Goal: Task Accomplishment & Management: Use online tool/utility

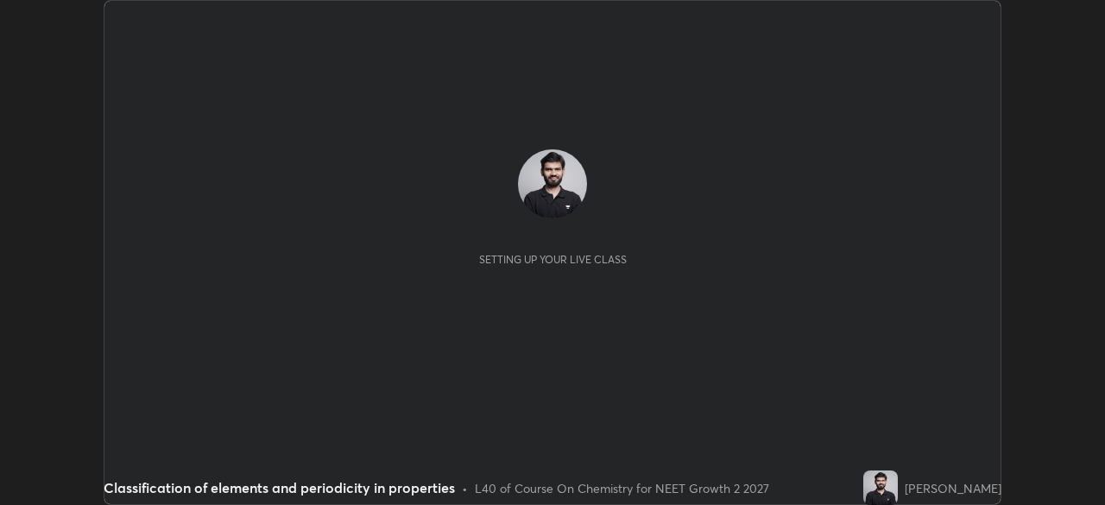
scroll to position [505, 1104]
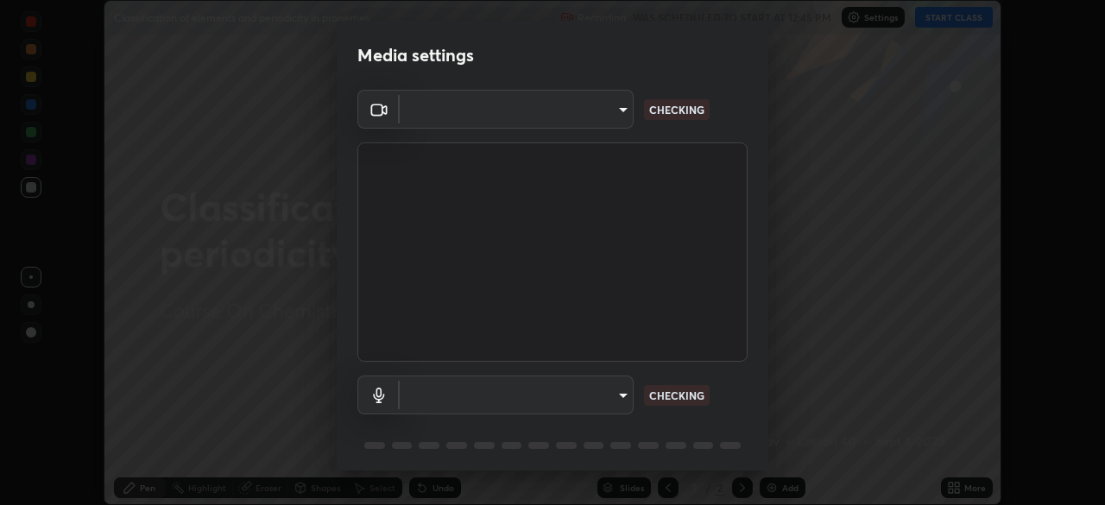
type input "ad1316253fc82caab8833b16f446f6190c0a1393f2fe476eda4a237e719545d4"
click at [617, 401] on body "Erase all Classification of elements and periodicity in properties Recording WA…" at bounding box center [552, 252] width 1105 height 505
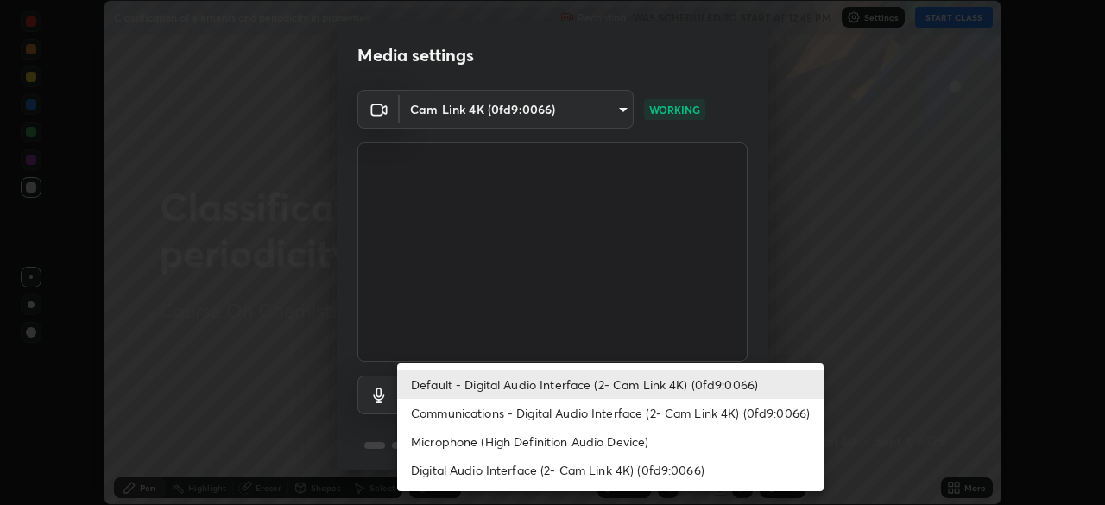
click at [609, 415] on li "Communications - Digital Audio Interface (2- Cam Link 4K) (0fd9:0066)" at bounding box center [610, 413] width 426 height 28
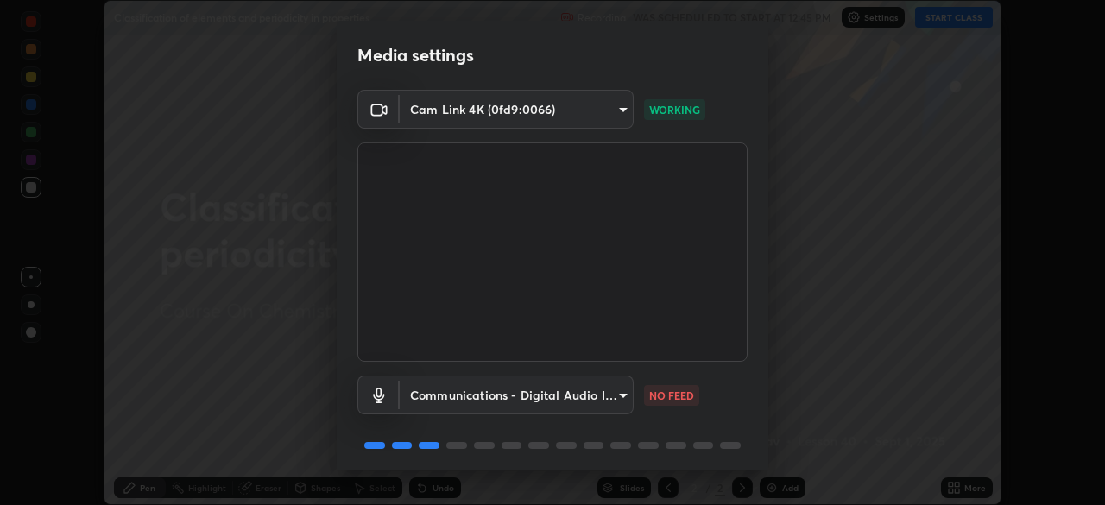
click at [600, 397] on body "Erase all Classification of elements and periodicity in properties Recording WA…" at bounding box center [552, 252] width 1105 height 505
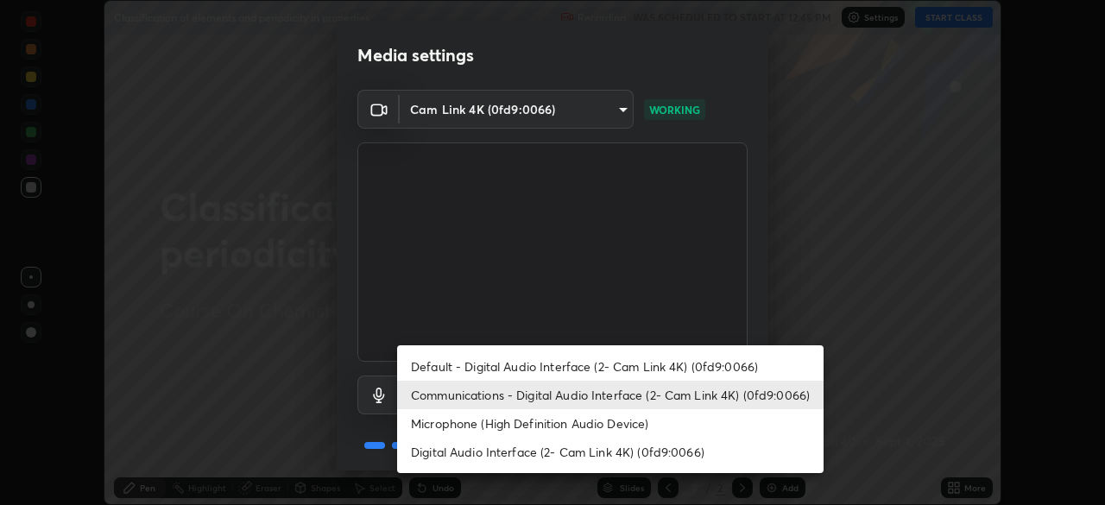
click at [608, 362] on li "Default - Digital Audio Interface (2- Cam Link 4K) (0fd9:0066)" at bounding box center [610, 366] width 426 height 28
type input "default"
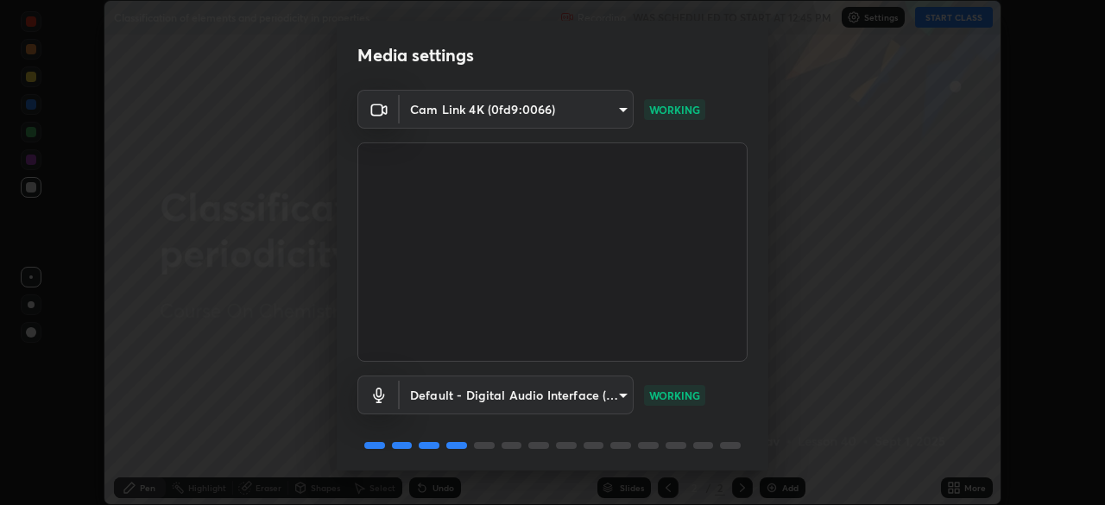
scroll to position [61, 0]
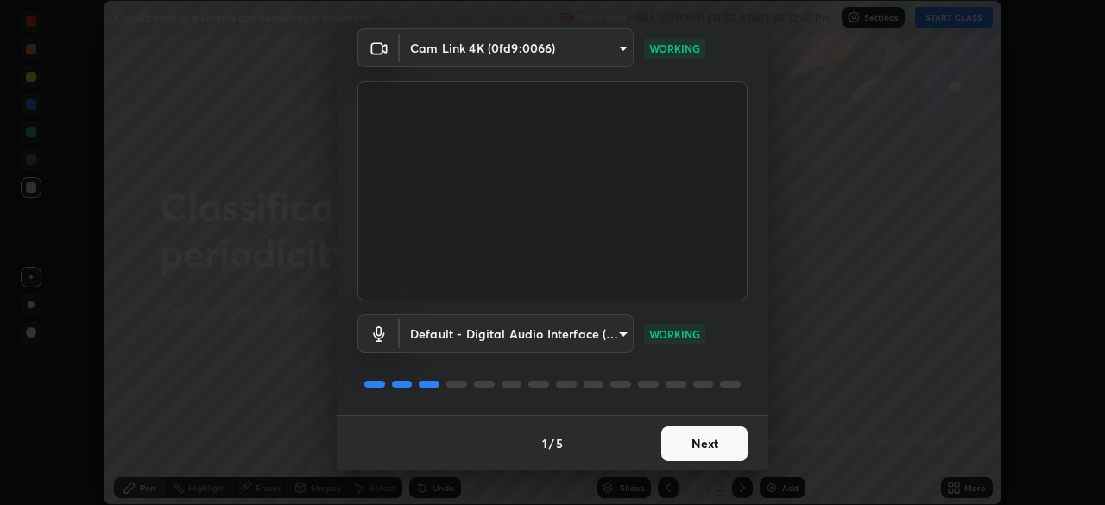
click at [716, 447] on button "Next" at bounding box center [704, 443] width 86 height 35
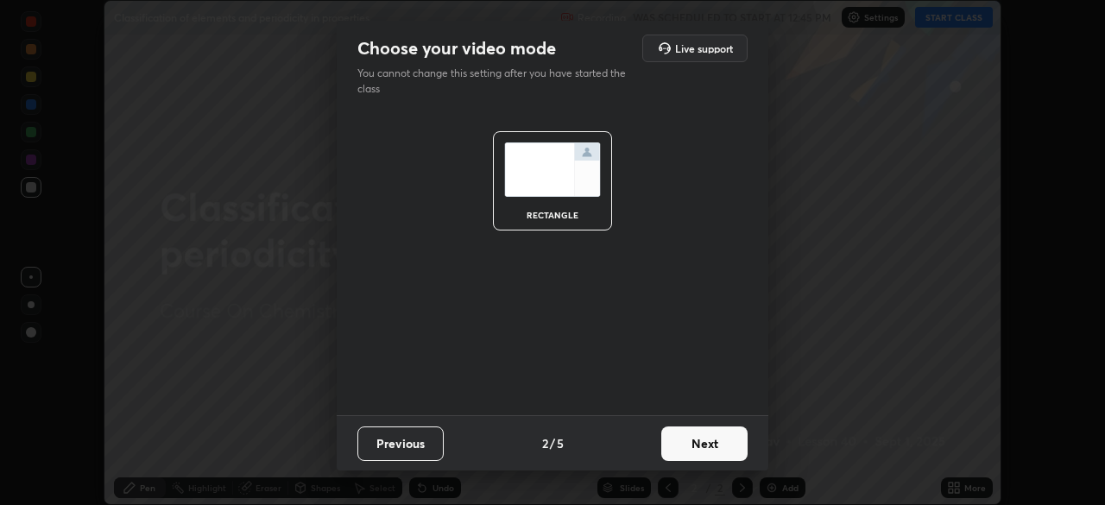
click at [712, 440] on button "Next" at bounding box center [704, 443] width 86 height 35
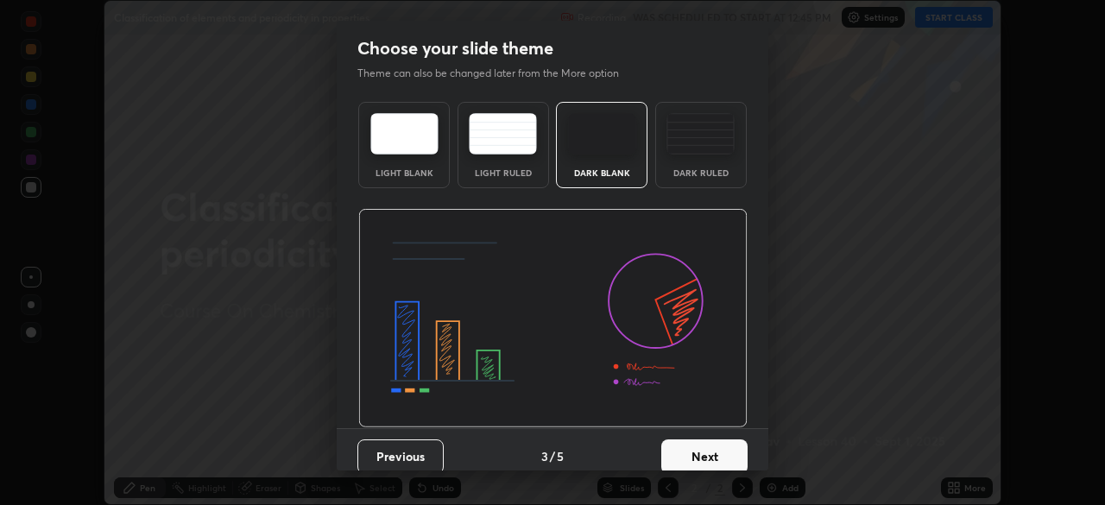
click at [712, 446] on button "Next" at bounding box center [704, 456] width 86 height 35
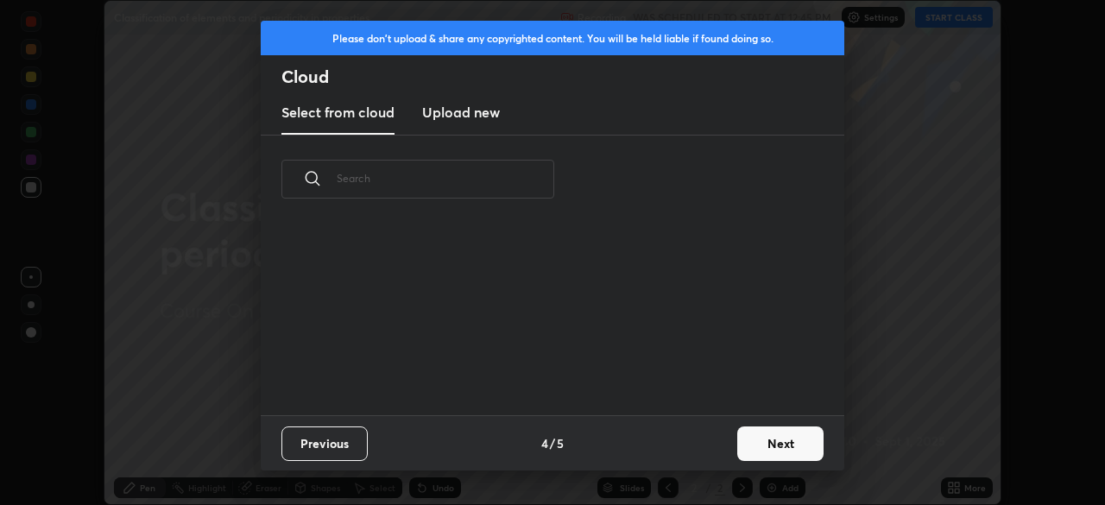
scroll to position [192, 554]
click at [761, 450] on button "Next" at bounding box center [780, 443] width 86 height 35
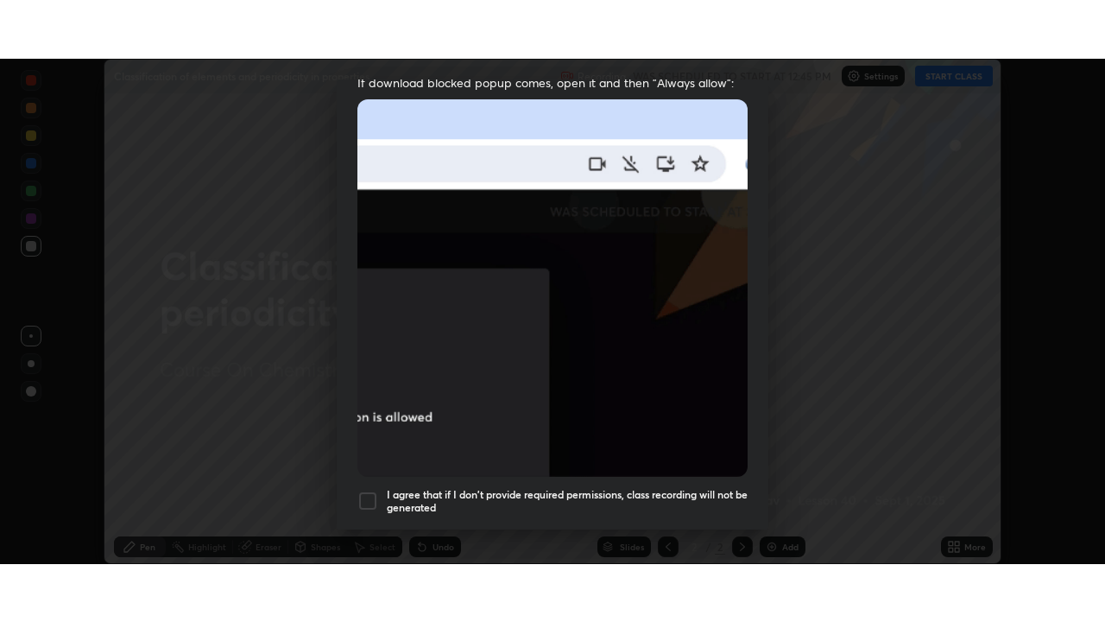
scroll to position [414, 0]
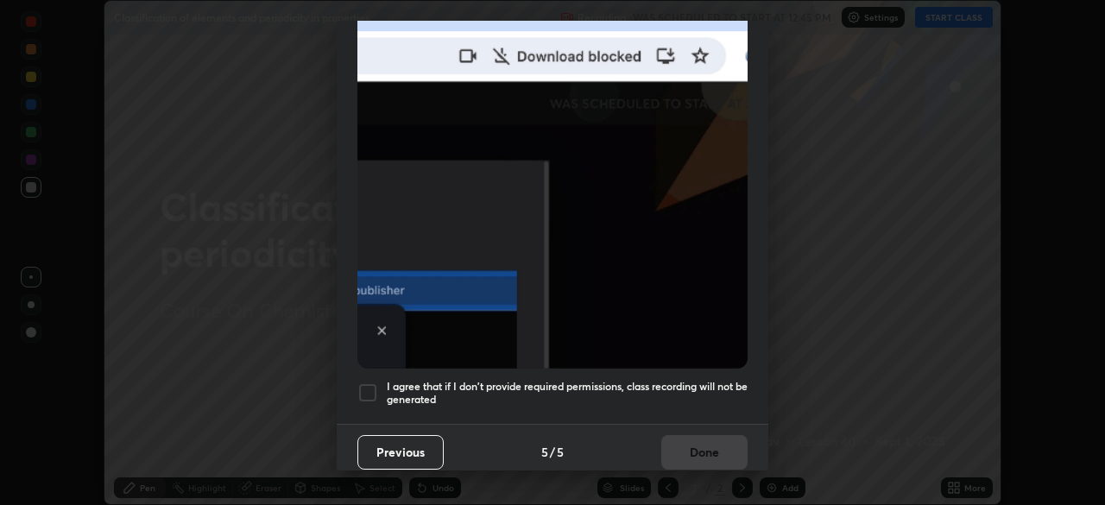
click at [698, 380] on h5 "I agree that if I don't provide required permissions, class recording will not …" at bounding box center [567, 393] width 361 height 27
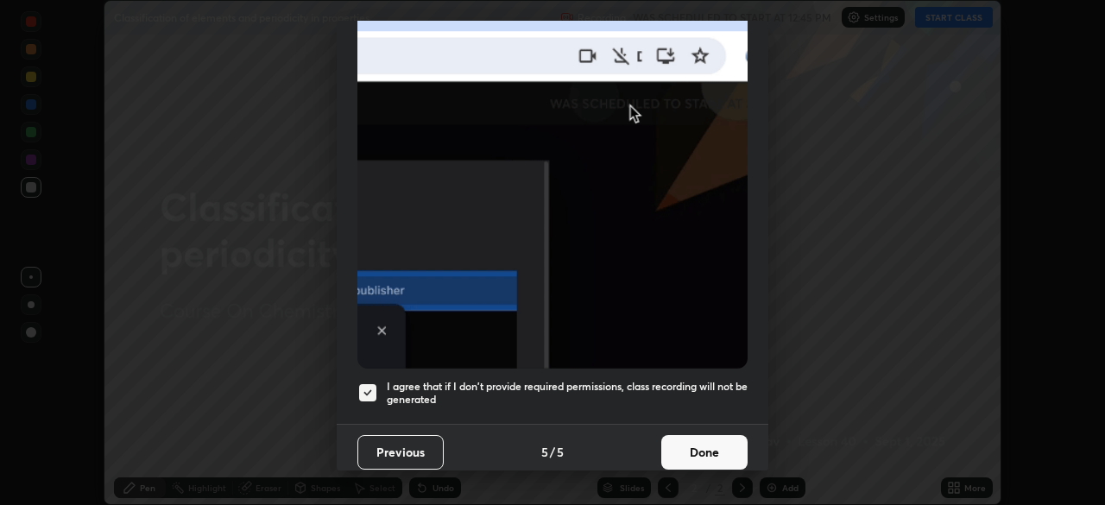
click at [704, 435] on button "Done" at bounding box center [704, 452] width 86 height 35
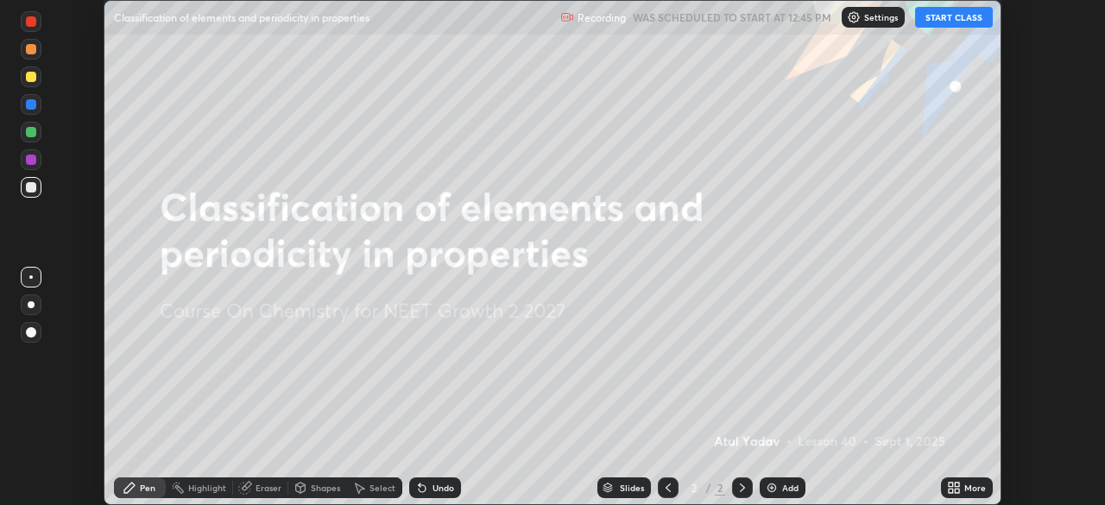
click at [948, 20] on button "START CLASS" at bounding box center [954, 17] width 78 height 21
click at [973, 491] on div "More" at bounding box center [975, 487] width 22 height 9
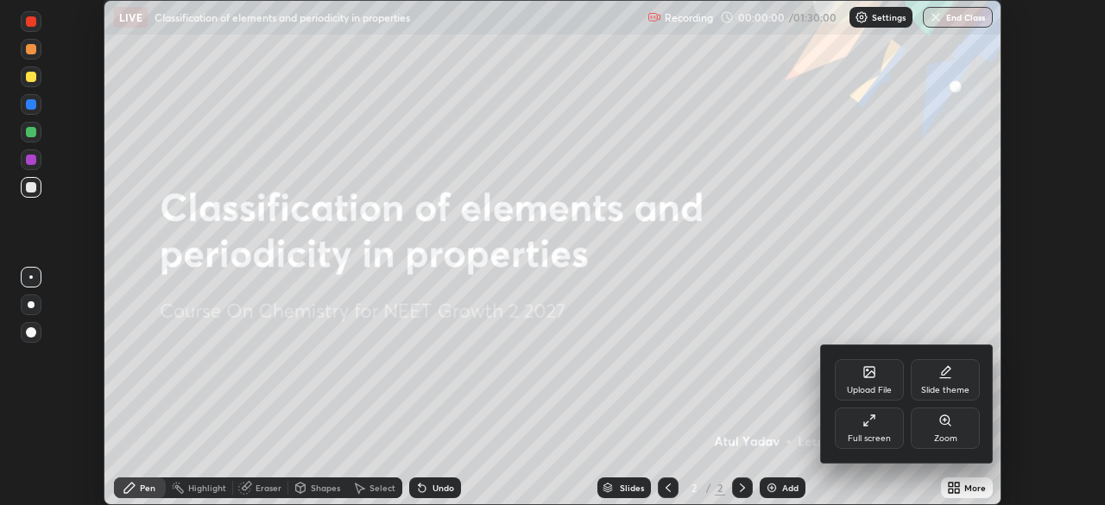
click at [882, 440] on div "Full screen" at bounding box center [869, 438] width 43 height 9
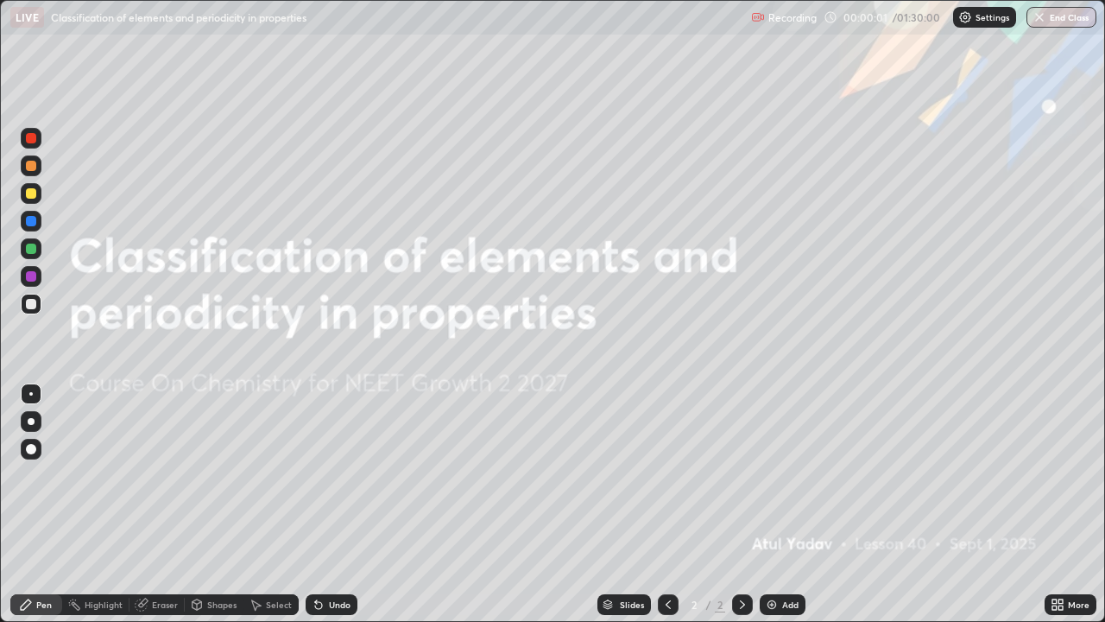
scroll to position [622, 1105]
click at [774, 504] on img at bounding box center [772, 604] width 14 height 14
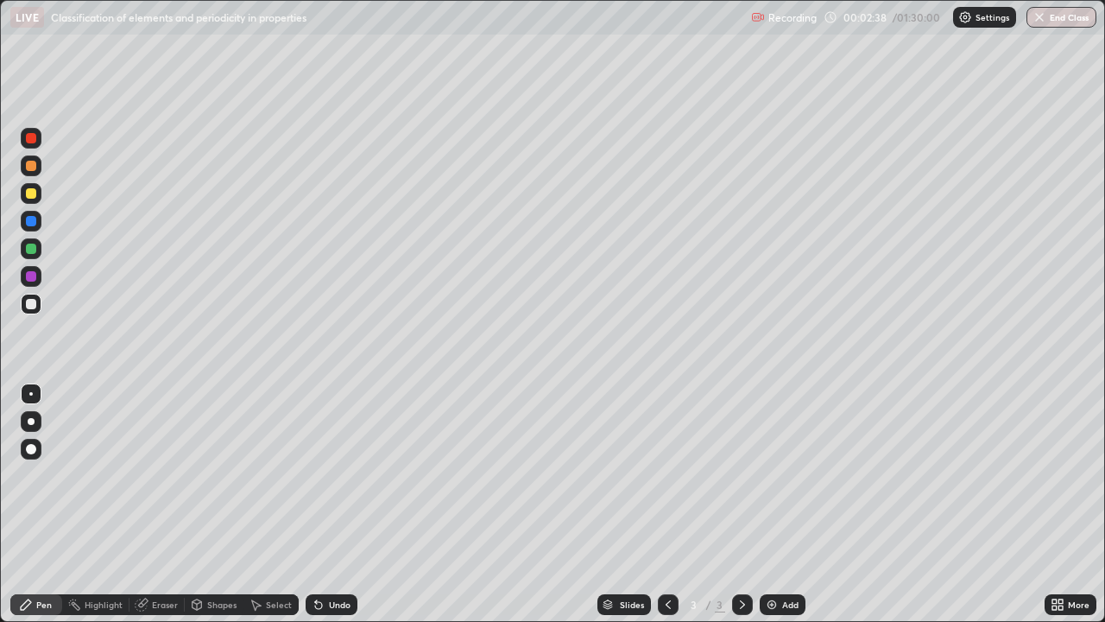
click at [32, 166] on div at bounding box center [31, 166] width 10 height 10
click at [31, 421] on div at bounding box center [31, 421] width 7 height 7
click at [160, 504] on div "Eraser" at bounding box center [165, 604] width 26 height 9
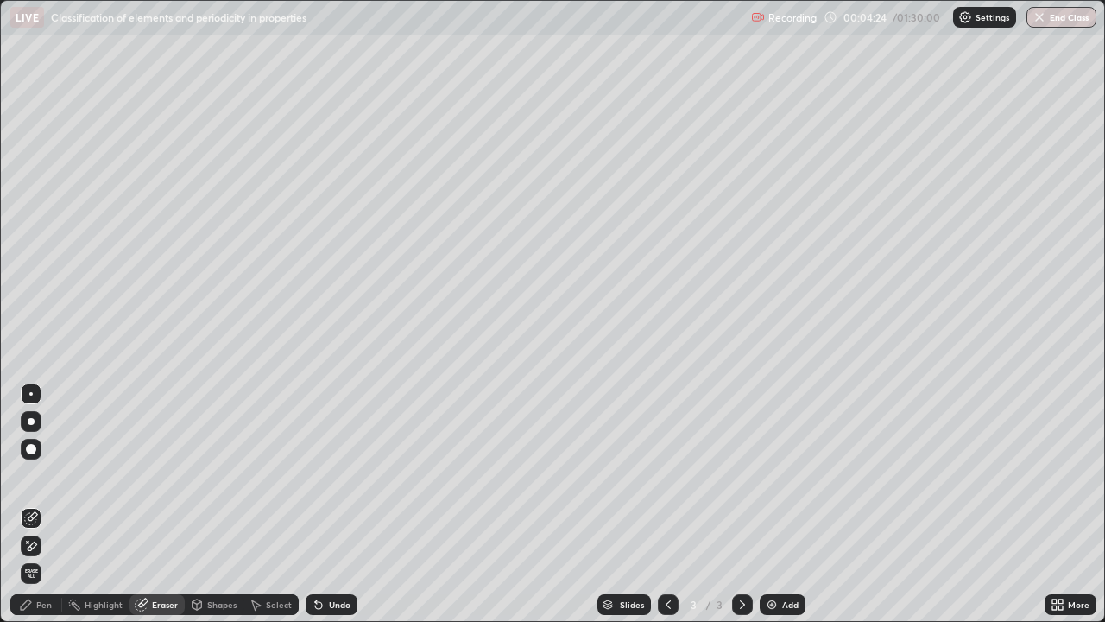
click at [35, 504] on icon at bounding box center [31, 546] width 14 height 15
click at [41, 504] on div "Pen" at bounding box center [44, 604] width 16 height 9
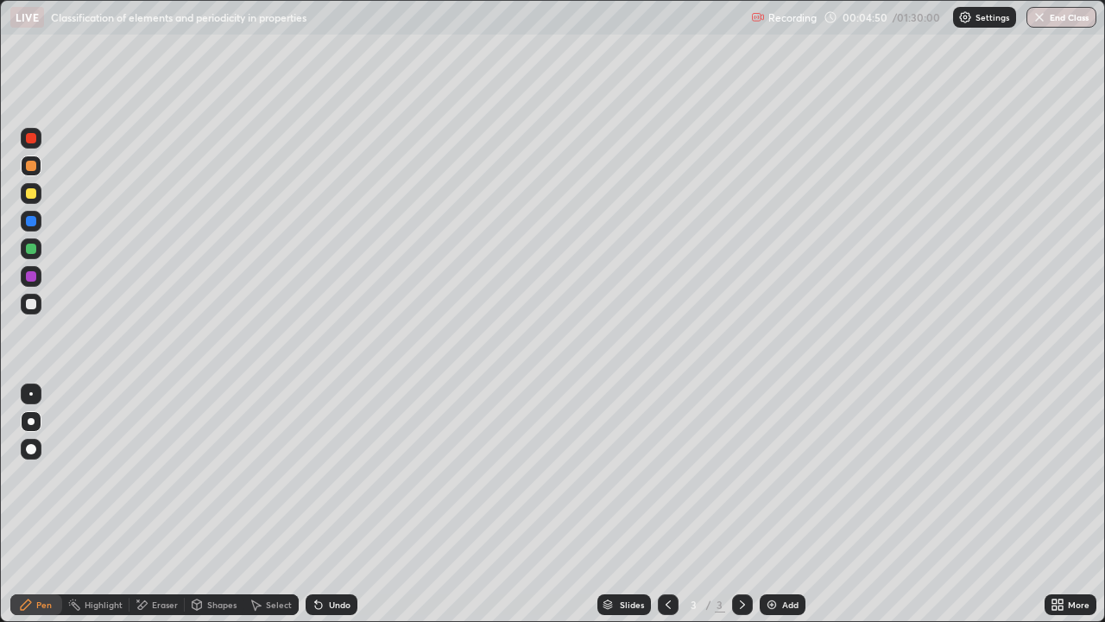
click at [144, 504] on icon at bounding box center [142, 604] width 14 height 15
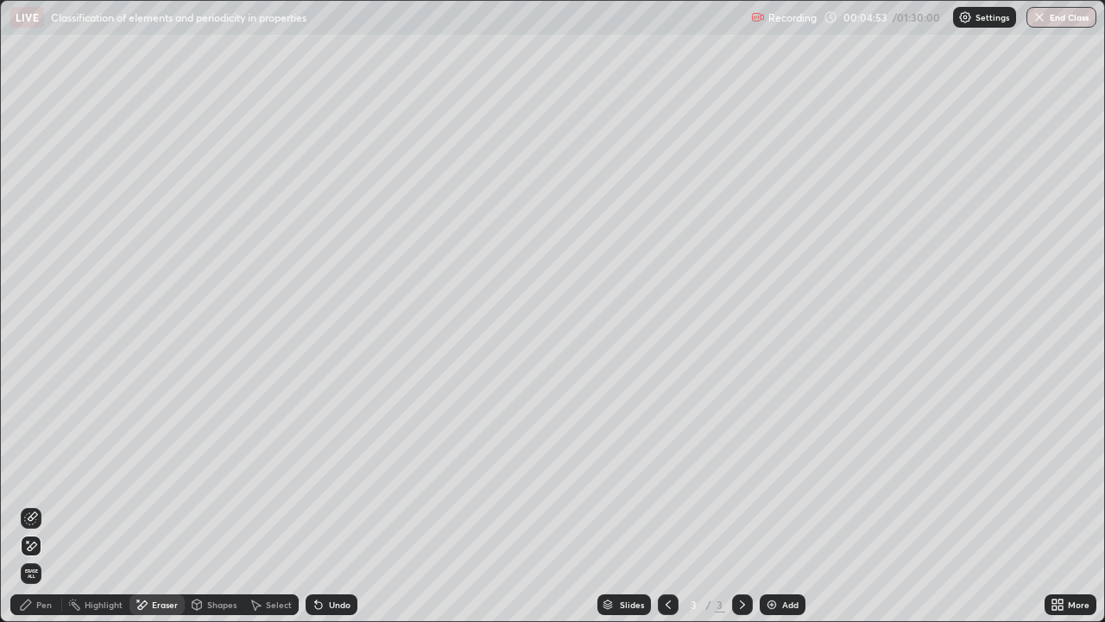
click at [38, 504] on div "Pen" at bounding box center [44, 604] width 16 height 9
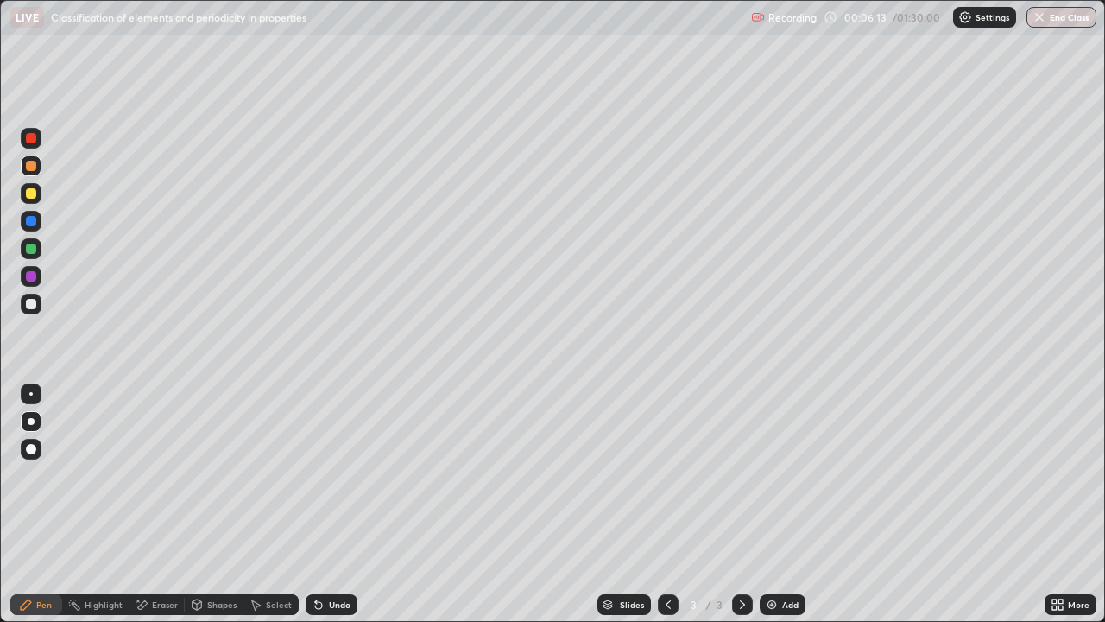
click at [33, 249] on div at bounding box center [31, 248] width 10 height 10
click at [329, 504] on div "Undo" at bounding box center [340, 604] width 22 height 9
click at [35, 274] on div at bounding box center [31, 276] width 10 height 10
click at [325, 504] on div "Undo" at bounding box center [332, 604] width 52 height 21
click at [35, 193] on div at bounding box center [31, 193] width 10 height 10
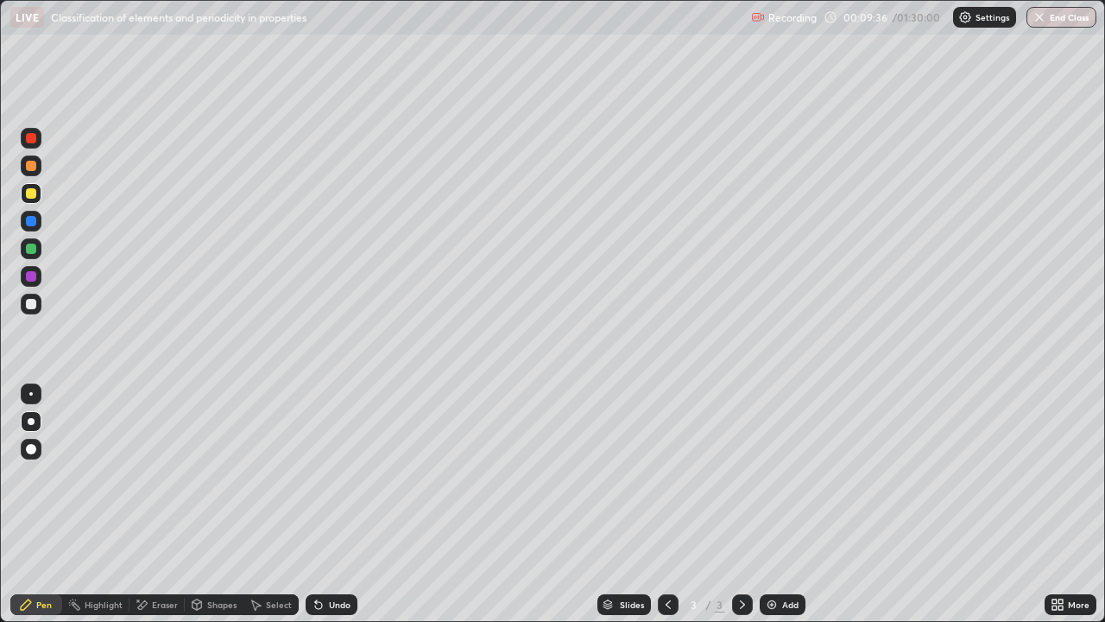
click at [338, 504] on div "Undo" at bounding box center [340, 604] width 22 height 9
click at [339, 504] on div "Undo" at bounding box center [332, 604] width 52 height 21
click at [340, 504] on div "Undo" at bounding box center [340, 604] width 22 height 9
click at [339, 504] on div "Undo" at bounding box center [340, 604] width 22 height 9
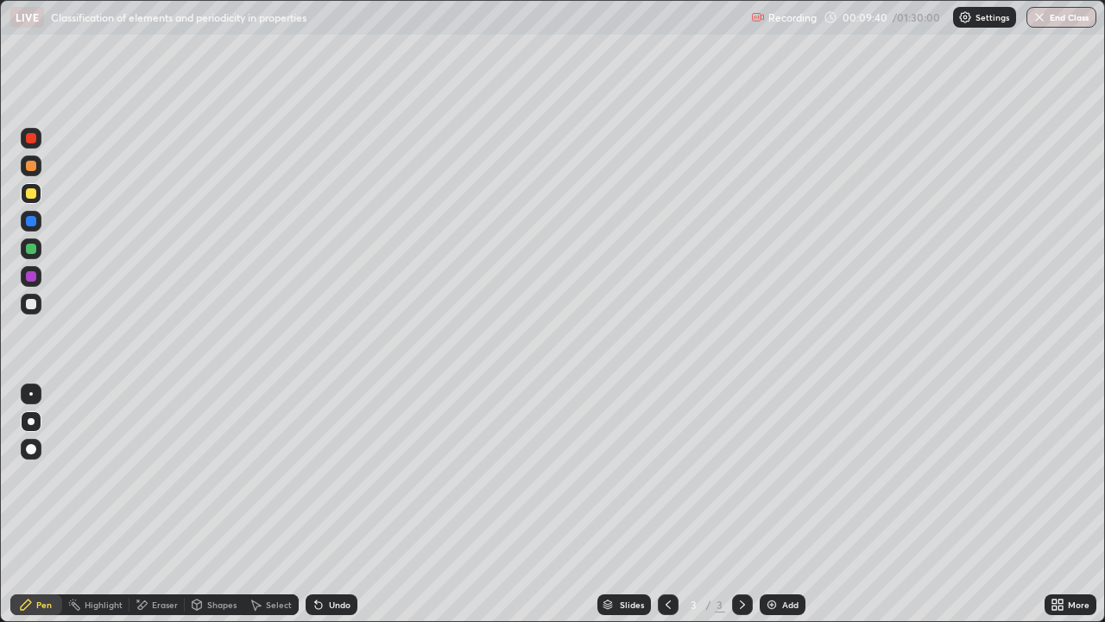
click at [345, 504] on div "Undo" at bounding box center [340, 604] width 22 height 9
click at [335, 504] on div "Undo" at bounding box center [332, 604] width 52 height 21
click at [334, 504] on div "Undo" at bounding box center [332, 604] width 52 height 21
click at [330, 504] on div "Undo" at bounding box center [332, 604] width 52 height 21
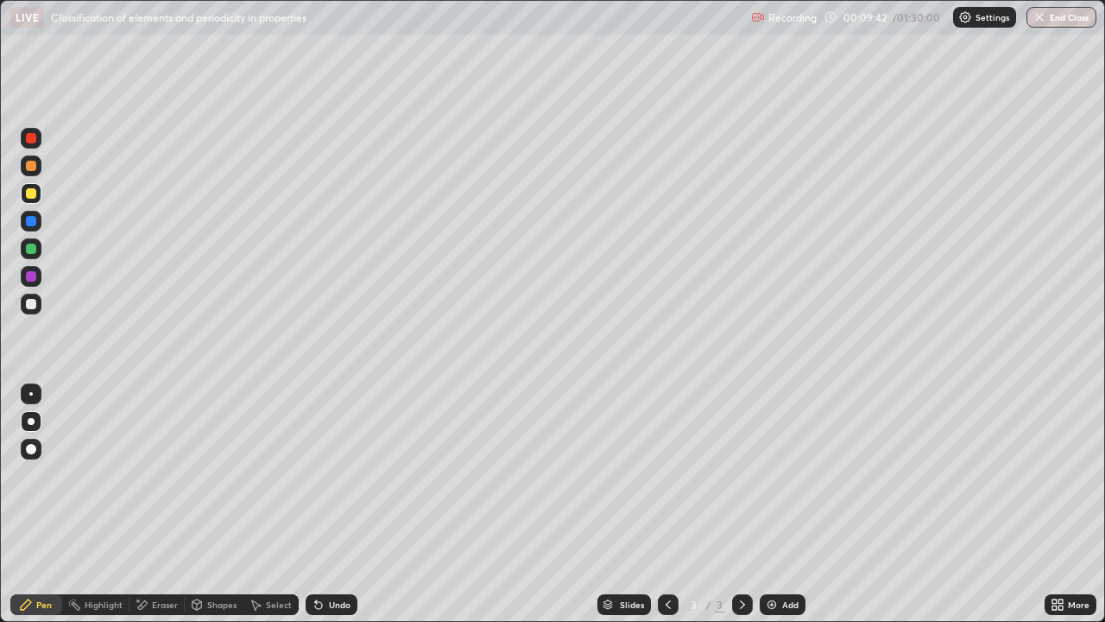
click at [325, 504] on div "Undo" at bounding box center [332, 604] width 52 height 21
click at [318, 504] on icon at bounding box center [318, 605] width 7 height 7
click at [324, 504] on div "Undo" at bounding box center [332, 604] width 52 height 21
click at [326, 504] on div "Undo" at bounding box center [332, 604] width 52 height 21
click at [325, 504] on div "Undo" at bounding box center [332, 604] width 52 height 21
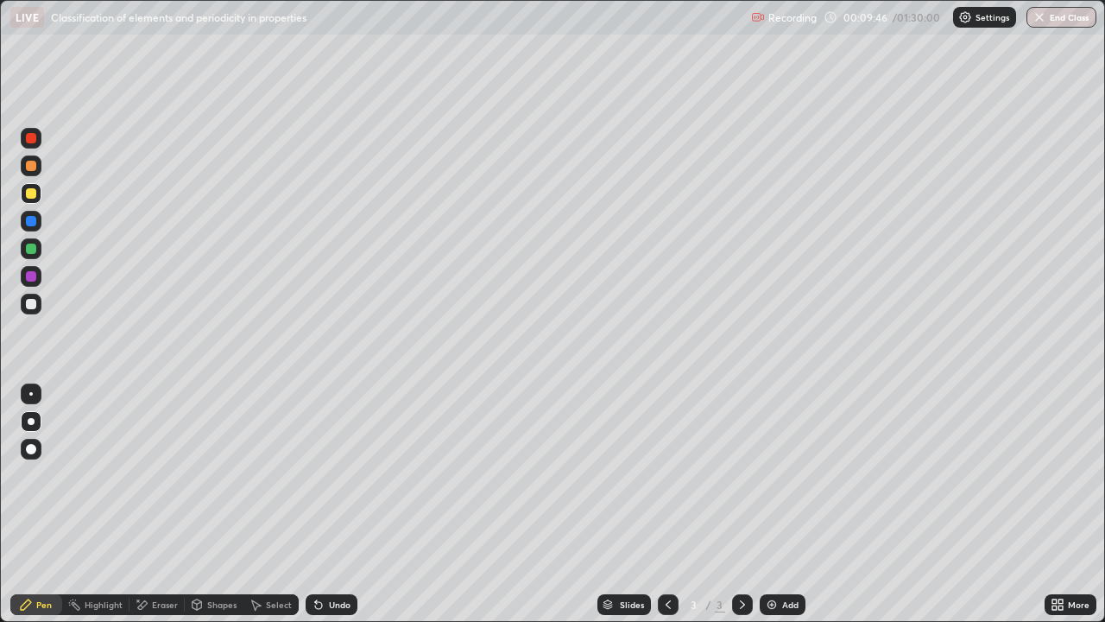
click at [325, 504] on div "Undo" at bounding box center [332, 604] width 52 height 21
click at [320, 504] on div "Undo" at bounding box center [332, 604] width 52 height 21
click at [321, 504] on div "Undo" at bounding box center [332, 604] width 52 height 21
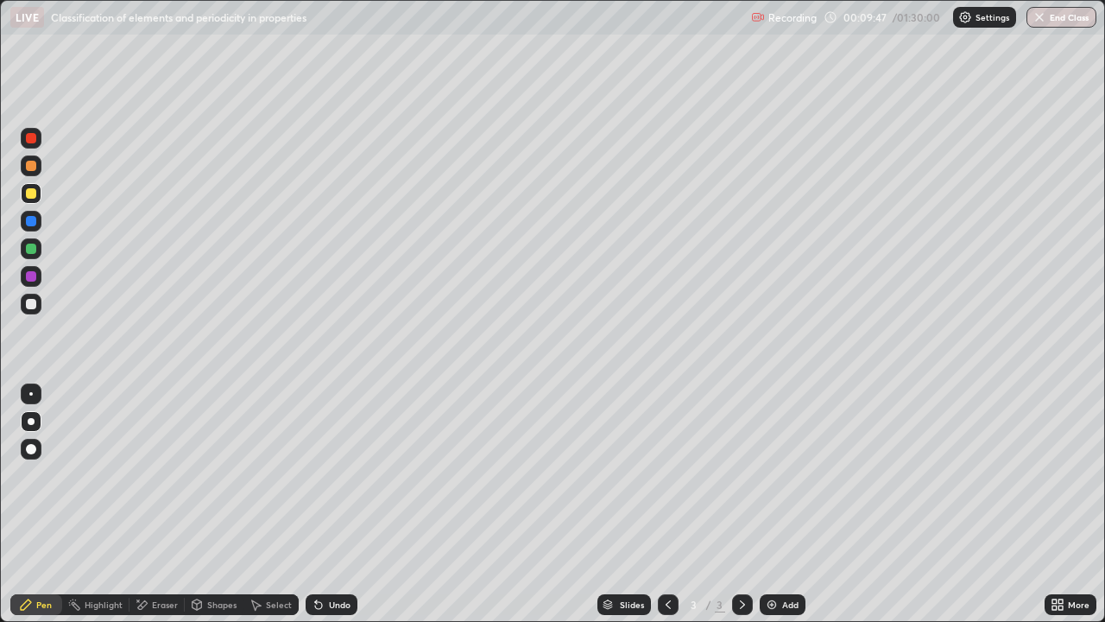
click at [323, 504] on icon at bounding box center [319, 604] width 14 height 14
click at [319, 504] on div "Undo" at bounding box center [332, 604] width 52 height 21
click at [318, 504] on div "Undo" at bounding box center [332, 604] width 52 height 21
click at [315, 504] on div "Undo" at bounding box center [332, 604] width 52 height 21
click at [312, 504] on div "Undo" at bounding box center [332, 604] width 52 height 21
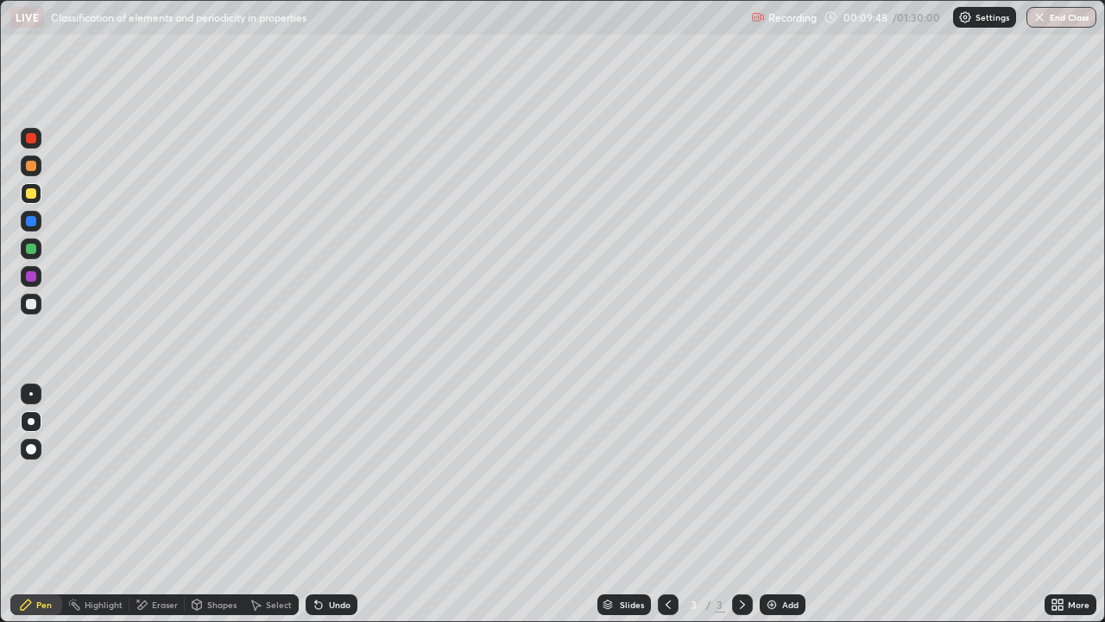
click at [312, 504] on div "Undo" at bounding box center [332, 604] width 52 height 21
click at [309, 504] on div "Undo" at bounding box center [332, 604] width 52 height 21
click at [307, 504] on div "Undo" at bounding box center [332, 604] width 52 height 21
click at [294, 504] on div "Select" at bounding box center [270, 604] width 55 height 35
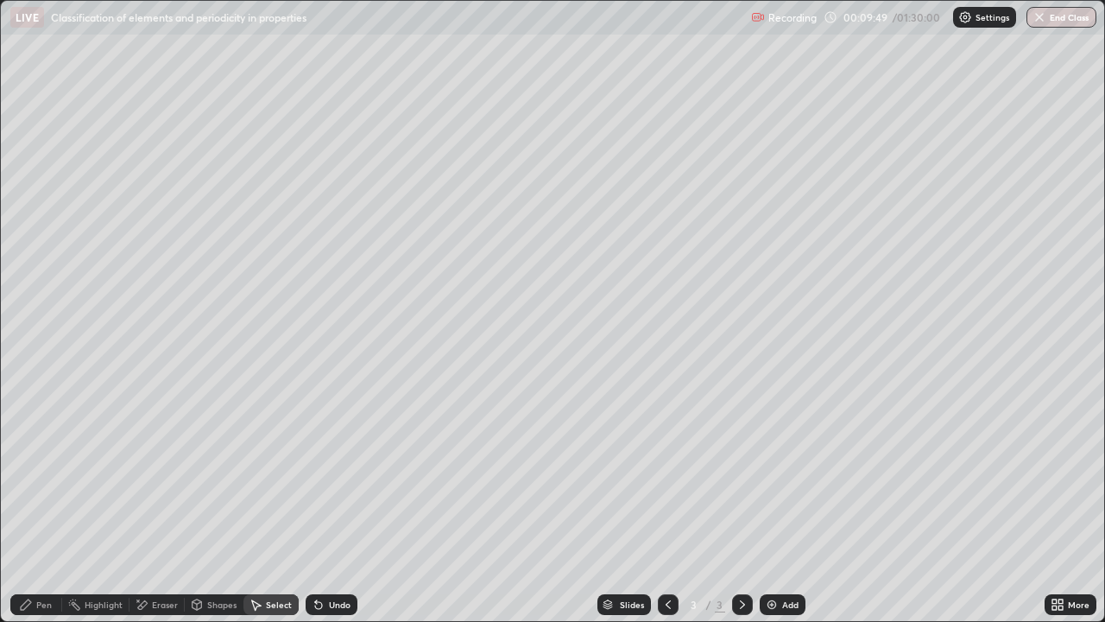
click at [294, 504] on div "Select" at bounding box center [270, 604] width 55 height 35
click at [293, 504] on div "Select" at bounding box center [270, 604] width 55 height 21
click at [329, 504] on div "Undo" at bounding box center [340, 604] width 22 height 9
click at [326, 504] on div "Undo" at bounding box center [332, 604] width 52 height 21
click at [323, 504] on div "Undo" at bounding box center [332, 604] width 52 height 21
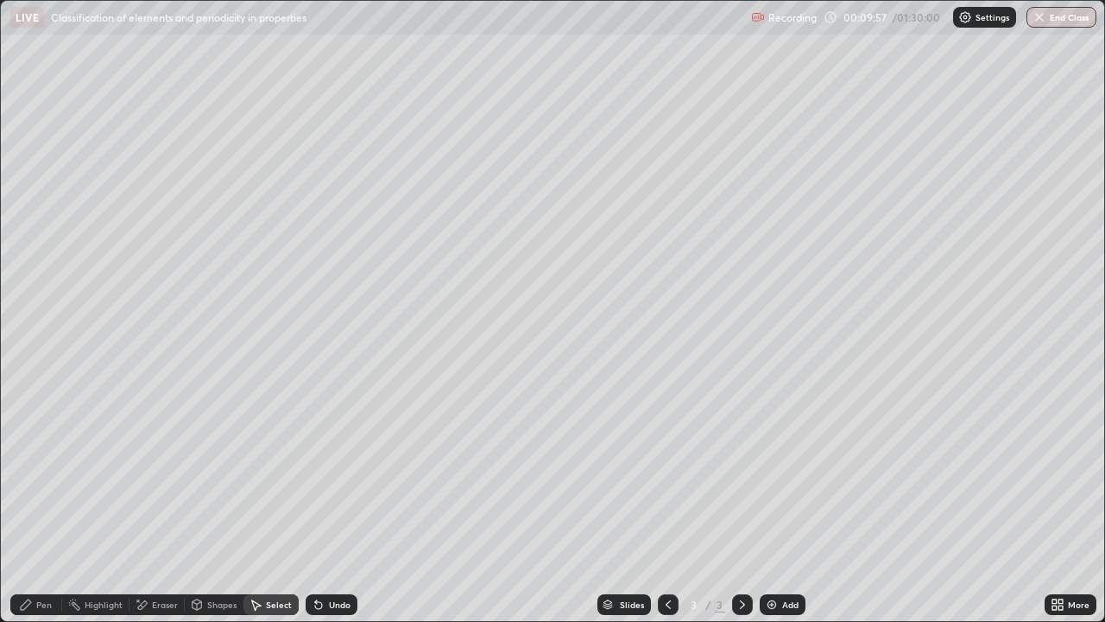
click at [323, 504] on div "Undo" at bounding box center [332, 604] width 52 height 21
click at [38, 504] on div "Pen" at bounding box center [36, 604] width 52 height 21
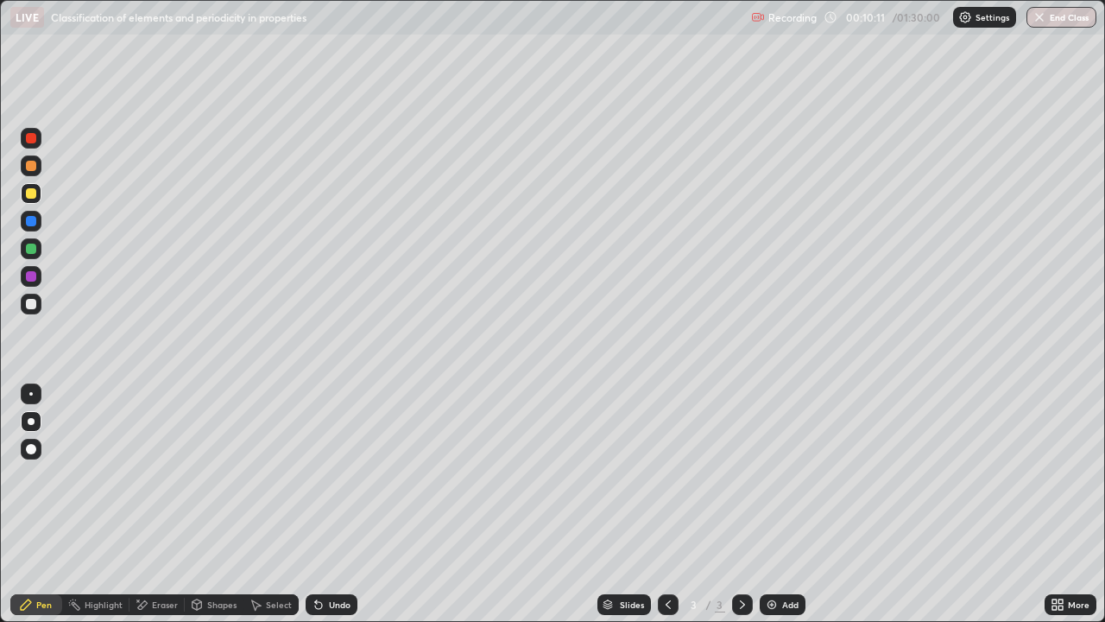
click at [316, 504] on icon at bounding box center [318, 605] width 7 height 7
click at [782, 504] on div "Add" at bounding box center [783, 604] width 46 height 21
click at [34, 135] on div at bounding box center [31, 138] width 10 height 10
click at [321, 504] on div "Undo" at bounding box center [332, 604] width 52 height 21
click at [342, 504] on div "Undo" at bounding box center [340, 604] width 22 height 9
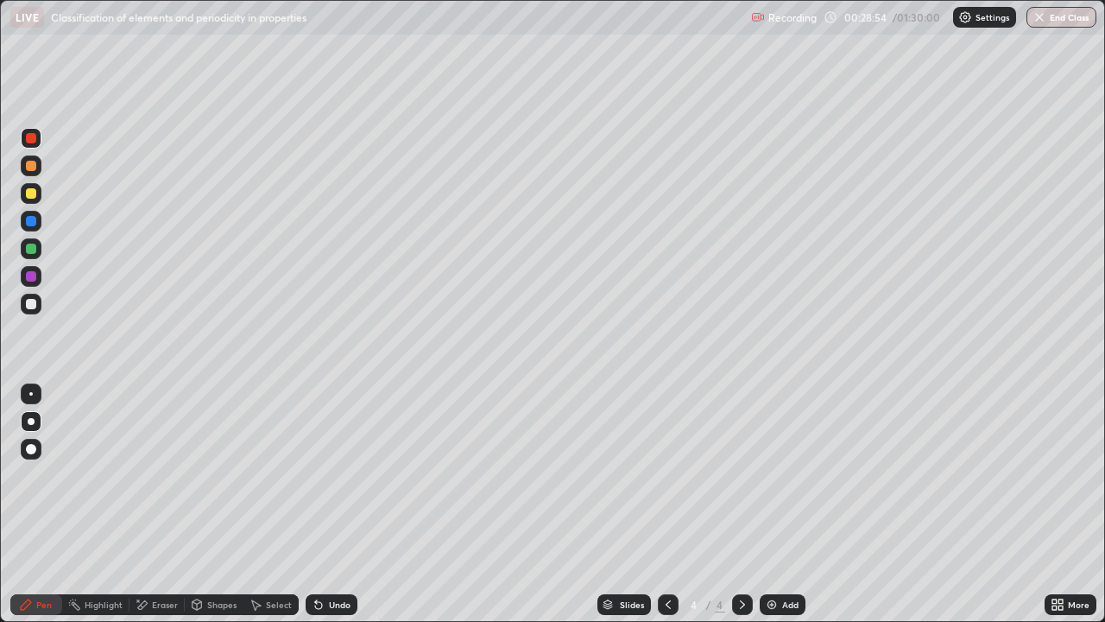
click at [338, 504] on div "Undo" at bounding box center [340, 604] width 22 height 9
click at [343, 504] on div "Undo" at bounding box center [332, 604] width 52 height 21
click at [333, 504] on div "Undo" at bounding box center [332, 604] width 52 height 21
click at [329, 504] on div "Undo" at bounding box center [340, 604] width 22 height 9
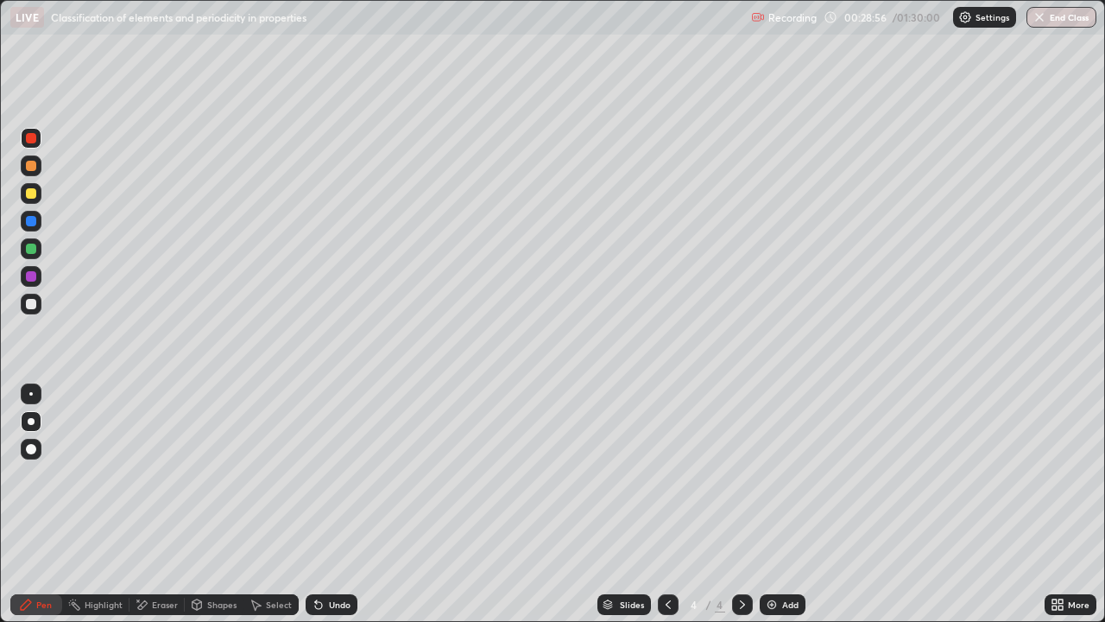
click at [329, 504] on div "Undo" at bounding box center [340, 604] width 22 height 9
click at [332, 504] on div "Undo" at bounding box center [340, 604] width 22 height 9
click at [333, 504] on div "Undo" at bounding box center [340, 604] width 22 height 9
click at [40, 192] on div at bounding box center [31, 193] width 21 height 21
click at [329, 504] on div "Undo" at bounding box center [340, 604] width 22 height 9
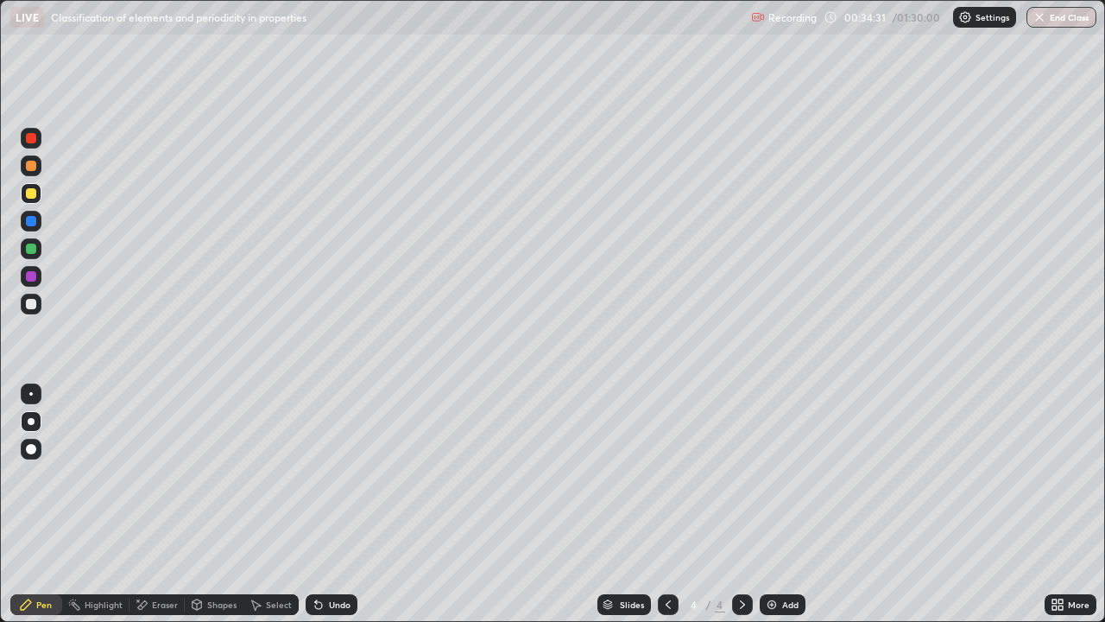
click at [155, 504] on div "Eraser" at bounding box center [156, 604] width 55 height 21
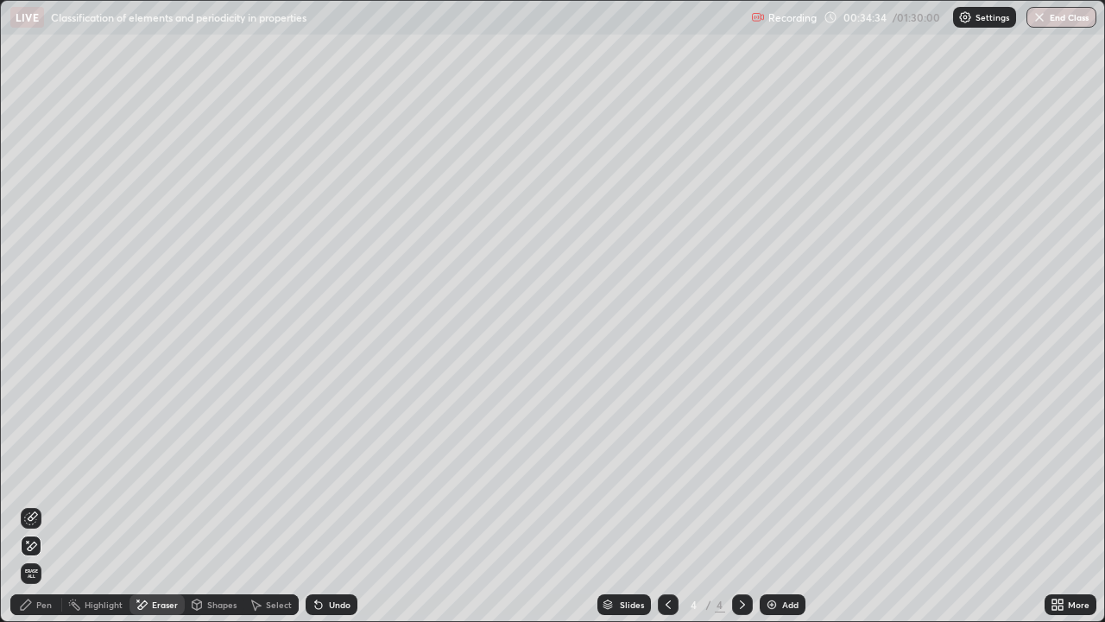
click at [34, 504] on div "Pen" at bounding box center [36, 604] width 52 height 21
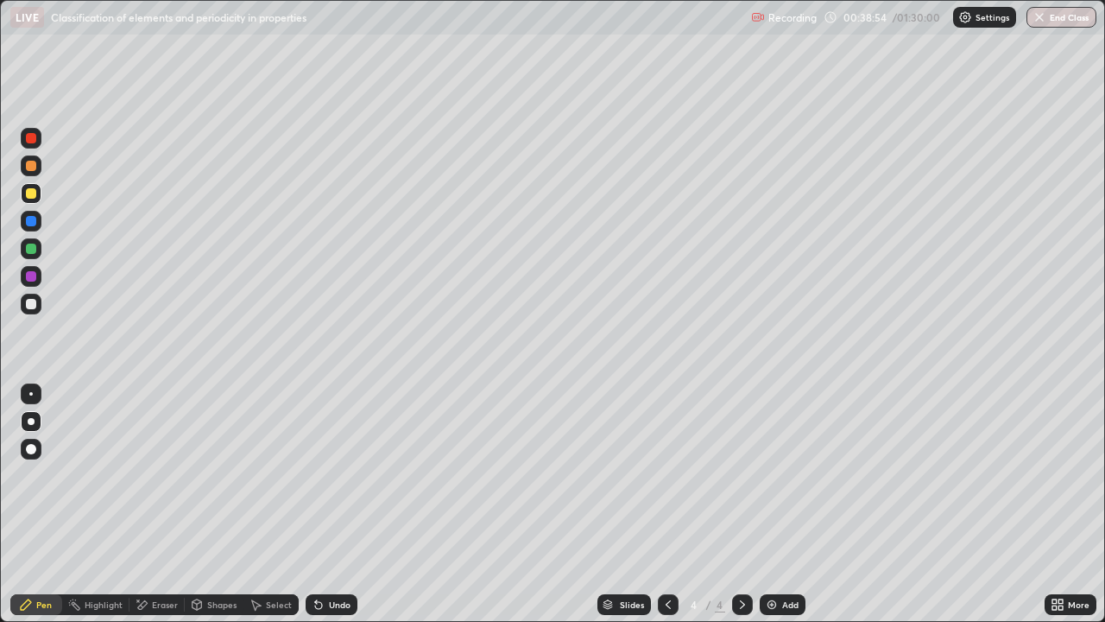
click at [777, 504] on div "Add" at bounding box center [783, 604] width 46 height 21
click at [336, 504] on div "Undo" at bounding box center [340, 604] width 22 height 9
click at [330, 504] on div "Undo" at bounding box center [340, 604] width 22 height 9
click at [330, 504] on div "Undo" at bounding box center [332, 604] width 52 height 21
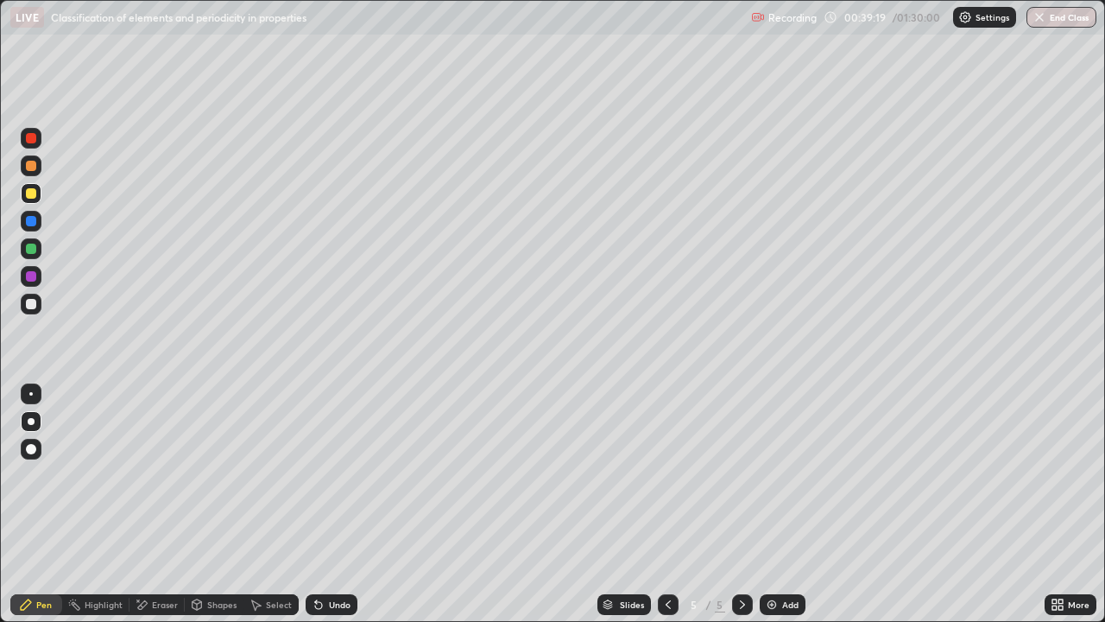
click at [147, 504] on icon at bounding box center [142, 604] width 14 height 15
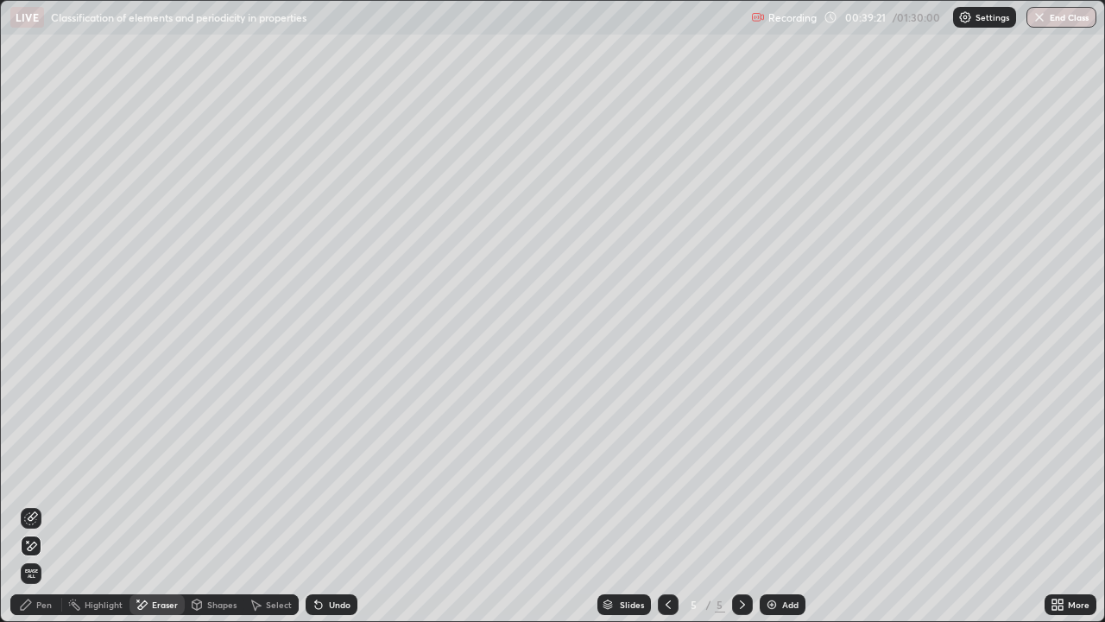
click at [49, 504] on div "Pen" at bounding box center [36, 604] width 52 height 21
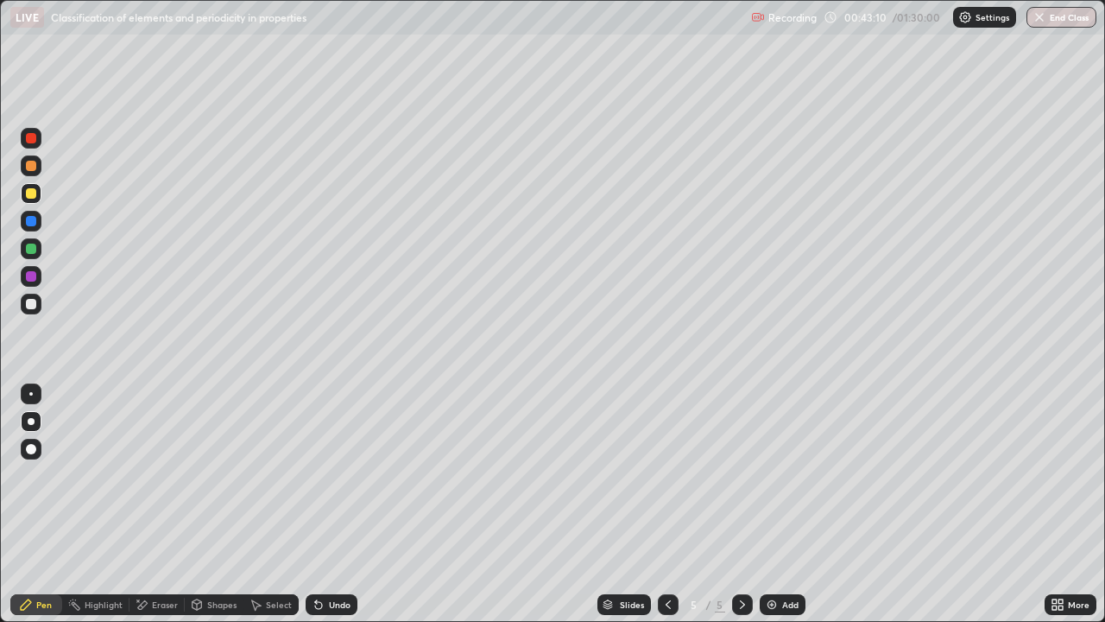
click at [776, 504] on img at bounding box center [772, 604] width 14 height 14
click at [34, 135] on div at bounding box center [31, 138] width 10 height 10
click at [31, 394] on div at bounding box center [30, 393] width 3 height 3
click at [31, 421] on div at bounding box center [31, 421] width 7 height 7
click at [771, 504] on img at bounding box center [772, 604] width 14 height 14
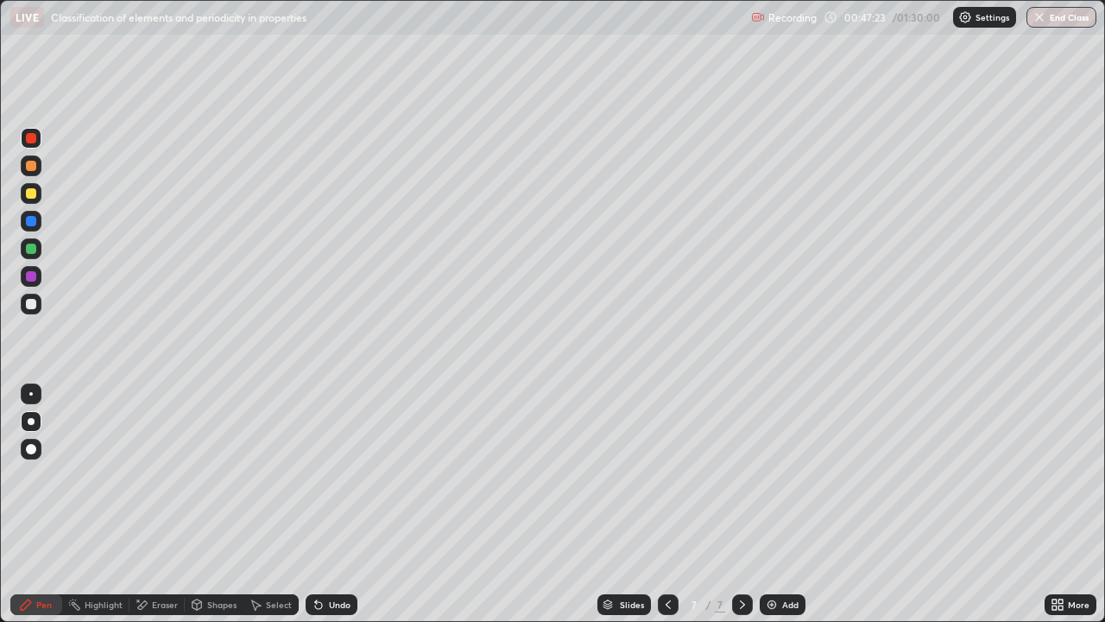
click at [34, 165] on div at bounding box center [31, 166] width 10 height 10
click at [315, 504] on icon at bounding box center [316, 601] width 2 height 2
click at [337, 504] on div "Undo" at bounding box center [332, 604] width 52 height 21
click at [338, 504] on div "Undo" at bounding box center [340, 604] width 22 height 9
click at [336, 504] on div "Undo" at bounding box center [340, 604] width 22 height 9
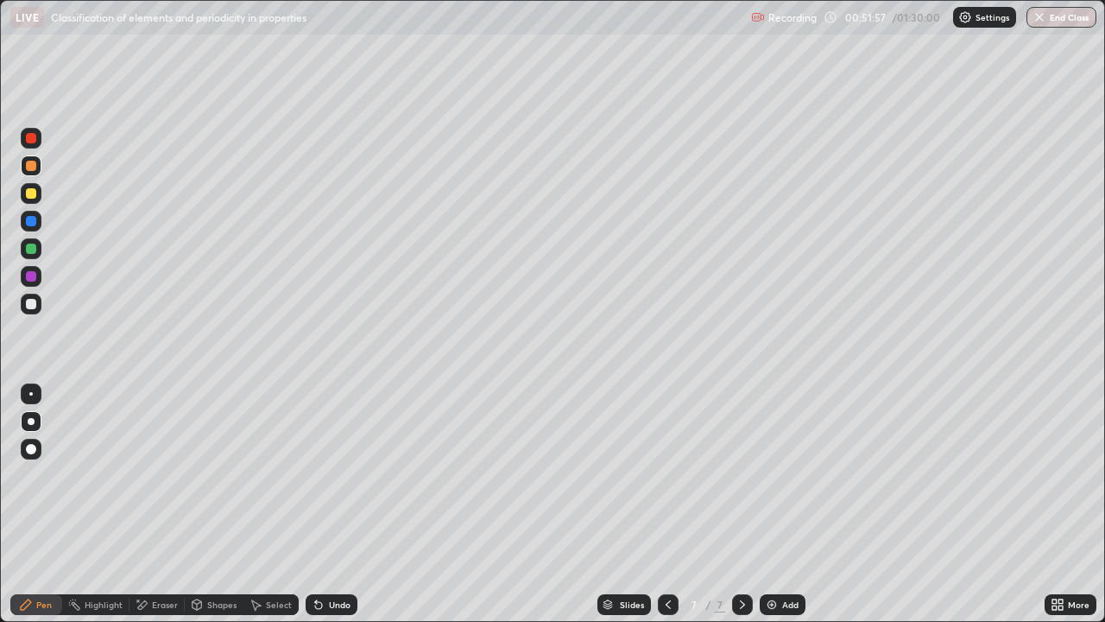
click at [342, 504] on div "Undo" at bounding box center [332, 604] width 52 height 21
click at [779, 504] on div "Add" at bounding box center [783, 604] width 46 height 21
click at [869, 34] on div "Recording 01:00:53 / 01:30:00 Settings End Class" at bounding box center [923, 18] width 345 height 34
click at [348, 504] on div "Undo" at bounding box center [340, 604] width 22 height 9
click at [782, 504] on div "Add" at bounding box center [790, 604] width 16 height 9
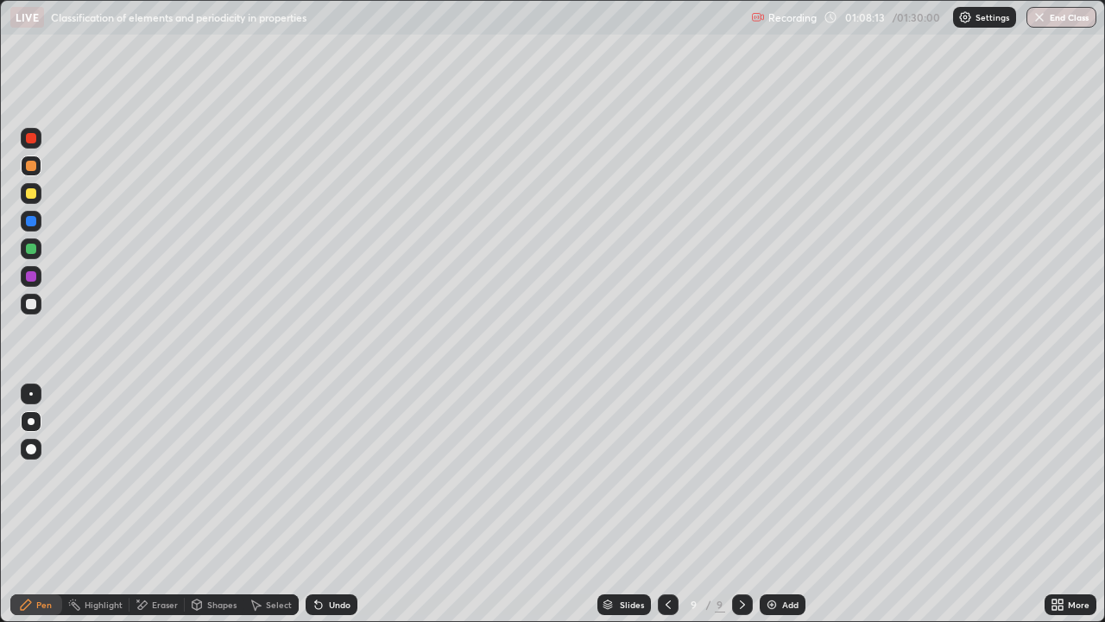
click at [32, 138] on div at bounding box center [31, 138] width 10 height 10
click at [30, 249] on div at bounding box center [31, 248] width 10 height 10
click at [28, 136] on div at bounding box center [31, 138] width 10 height 10
click at [336, 504] on div "Undo" at bounding box center [332, 604] width 52 height 21
click at [775, 504] on img at bounding box center [772, 604] width 14 height 14
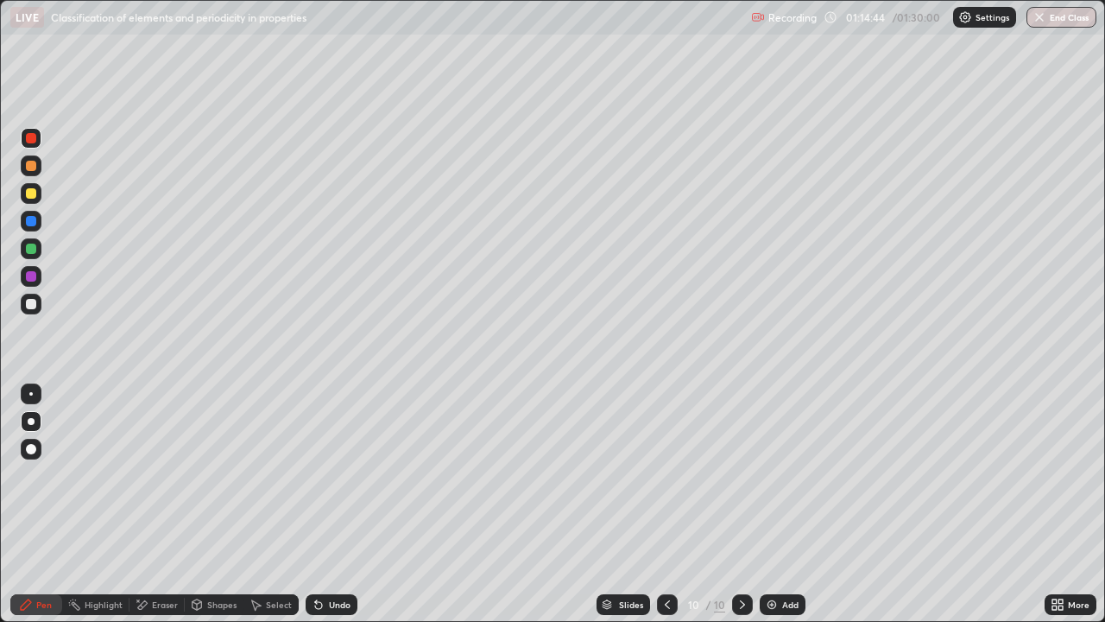
click at [32, 221] on div at bounding box center [31, 221] width 10 height 10
click at [39, 250] on div at bounding box center [31, 248] width 21 height 21
click at [338, 504] on div "Undo" at bounding box center [340, 604] width 22 height 9
click at [344, 504] on div "Undo" at bounding box center [340, 604] width 22 height 9
click at [774, 504] on img at bounding box center [772, 604] width 14 height 14
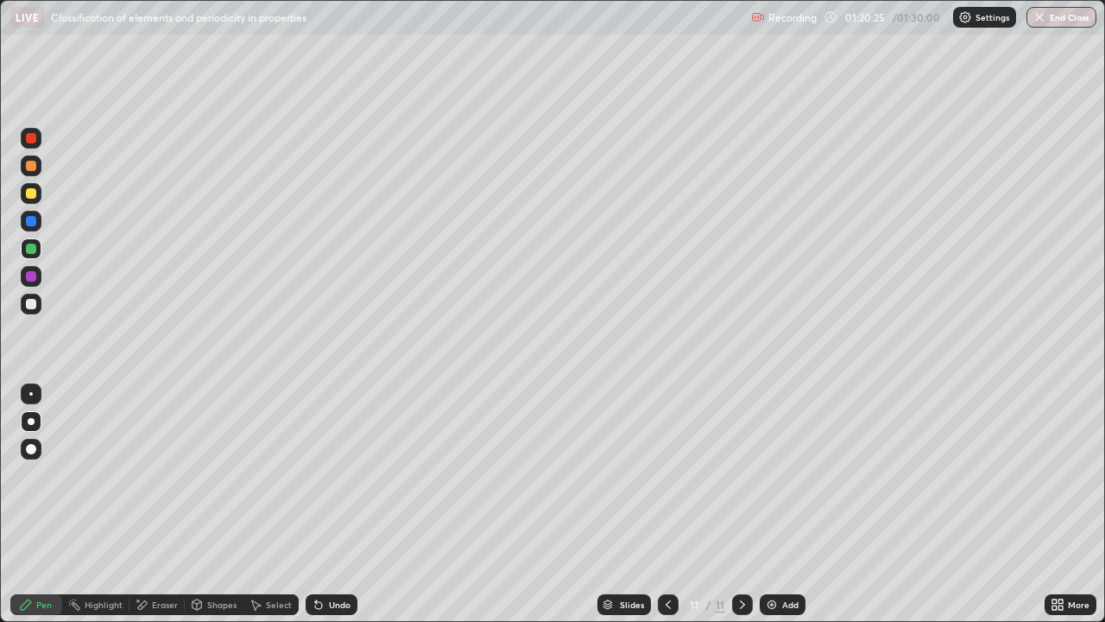
click at [41, 275] on div at bounding box center [31, 276] width 21 height 21
click at [34, 167] on div at bounding box center [31, 166] width 10 height 10
click at [330, 504] on div "Undo" at bounding box center [332, 604] width 52 height 21
click at [35, 275] on div at bounding box center [31, 276] width 10 height 10
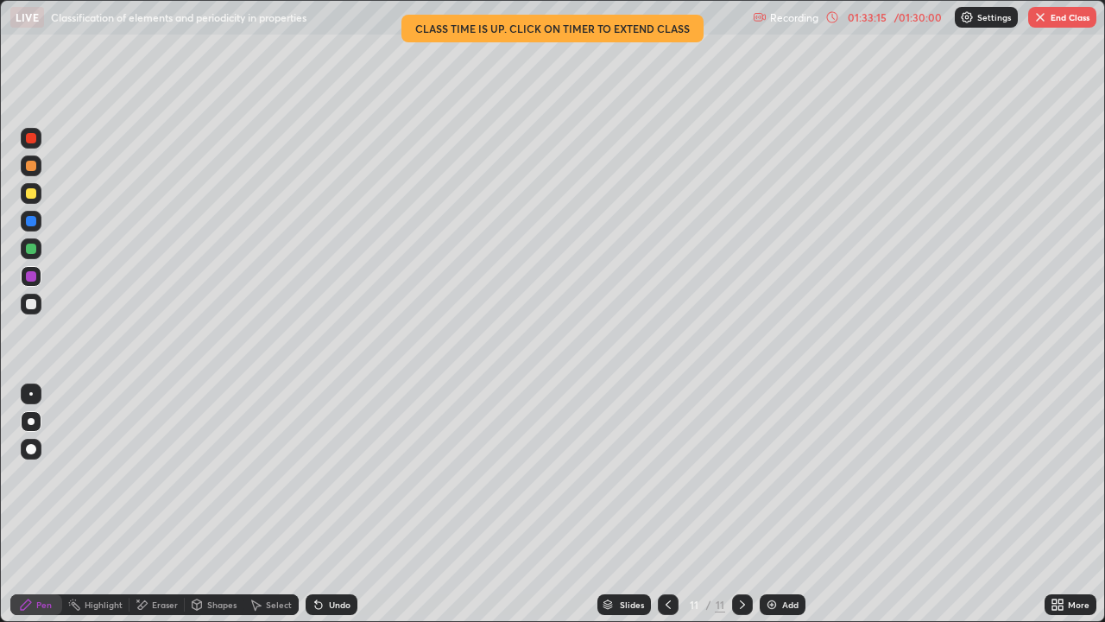
click at [872, 16] on div "01:33:15" at bounding box center [867, 17] width 48 height 10
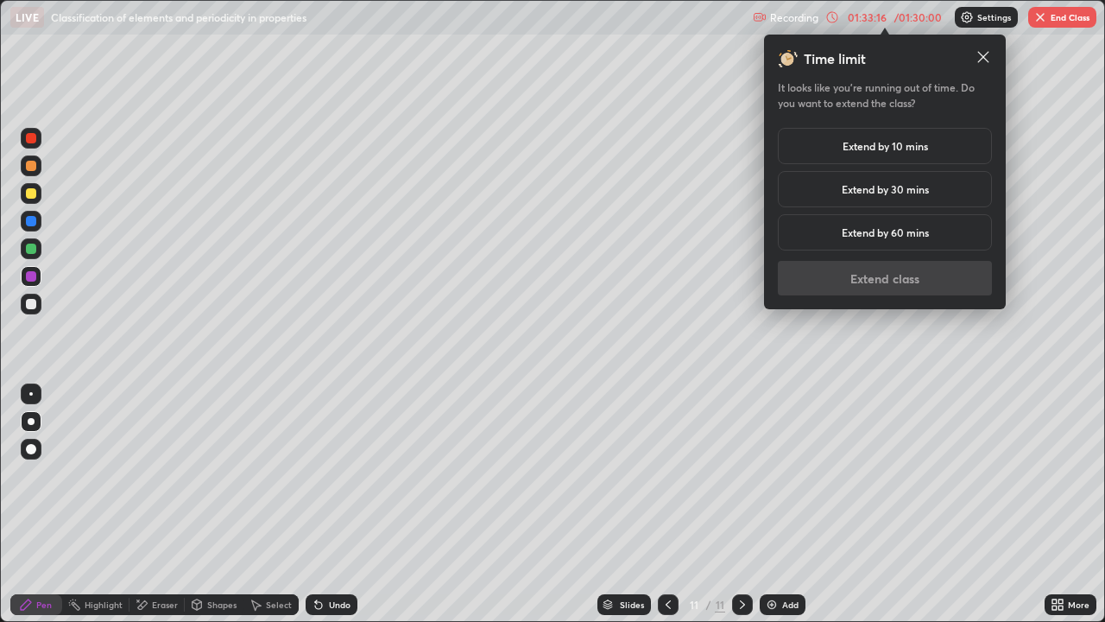
click at [866, 151] on h5 "Extend by 10 mins" at bounding box center [885, 146] width 85 height 16
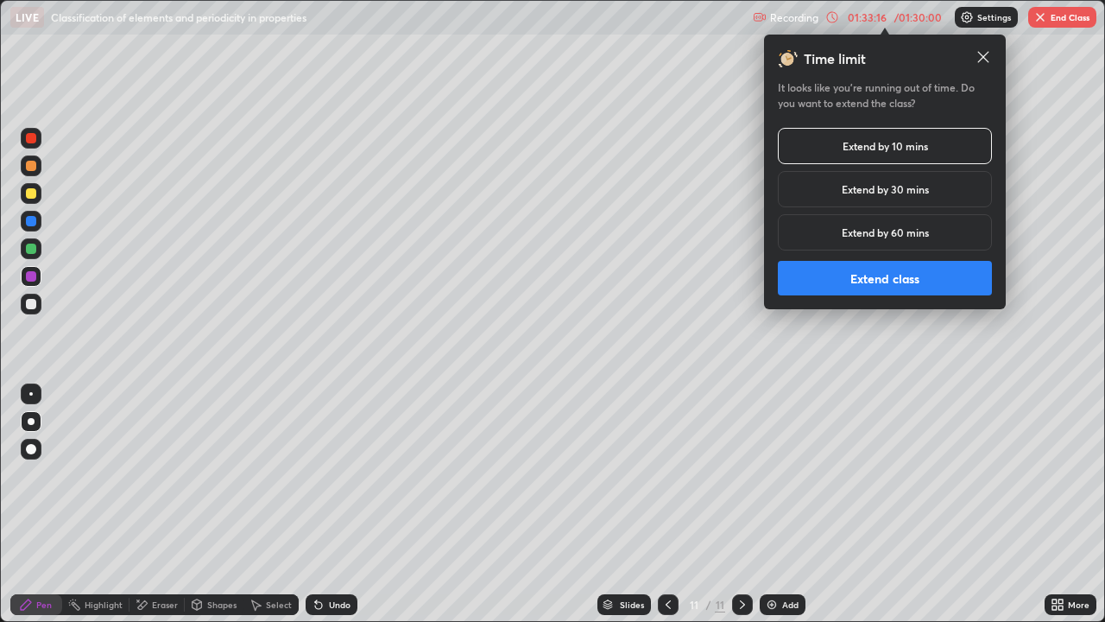
click at [887, 280] on button "Extend class" at bounding box center [885, 278] width 214 height 35
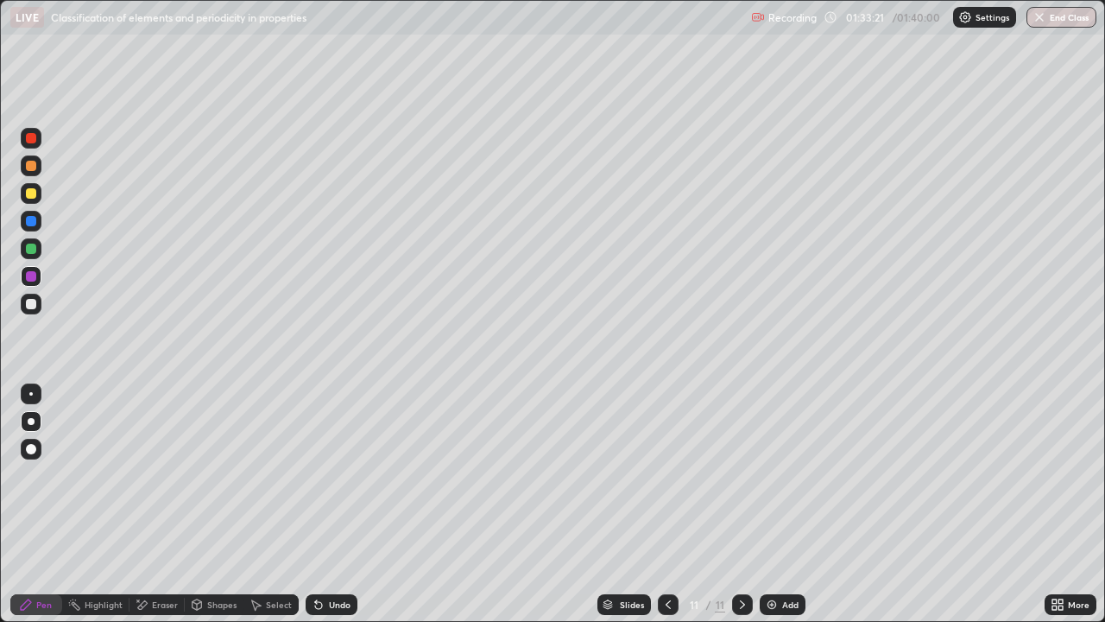
click at [1053, 15] on button "End Class" at bounding box center [1061, 17] width 70 height 21
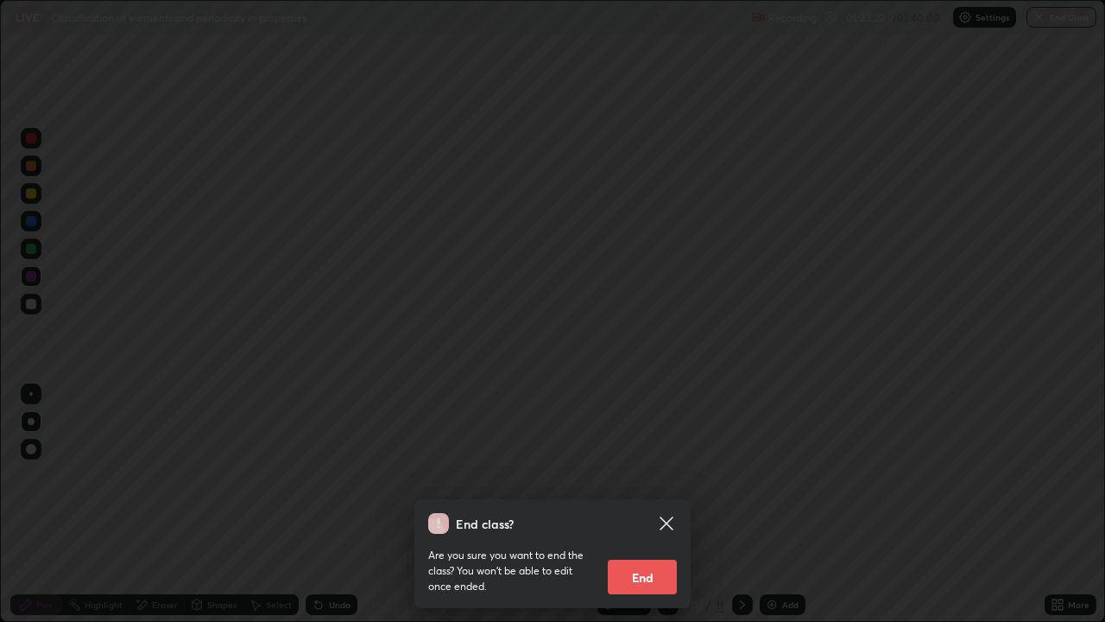
click at [632, 504] on button "End" at bounding box center [642, 576] width 69 height 35
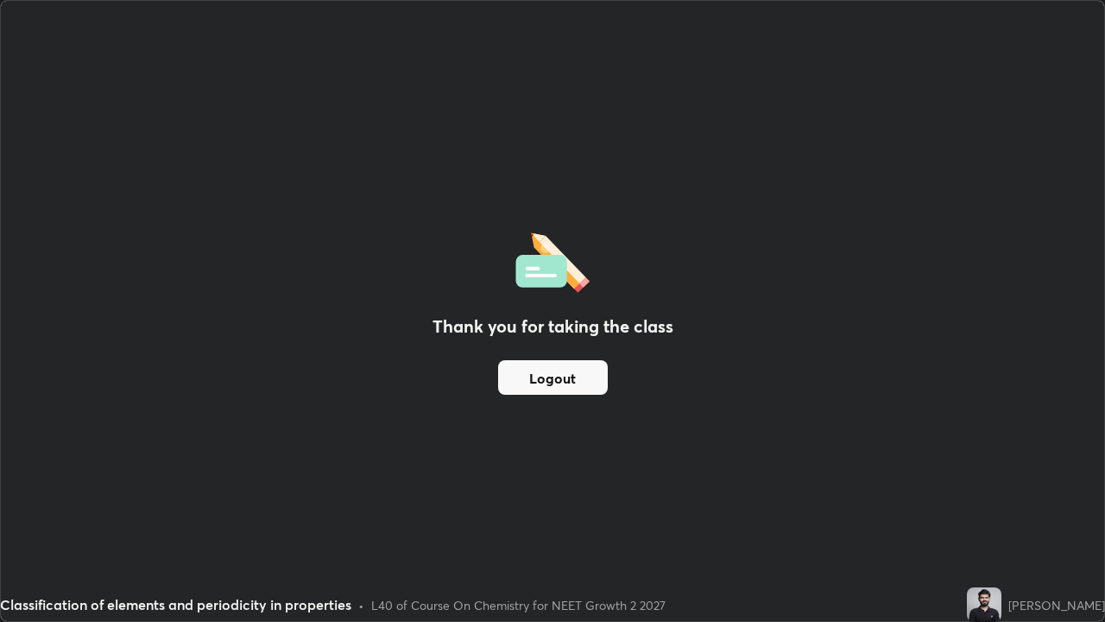
click at [559, 381] on button "Logout" at bounding box center [553, 377] width 110 height 35
